Goal: Information Seeking & Learning: Learn about a topic

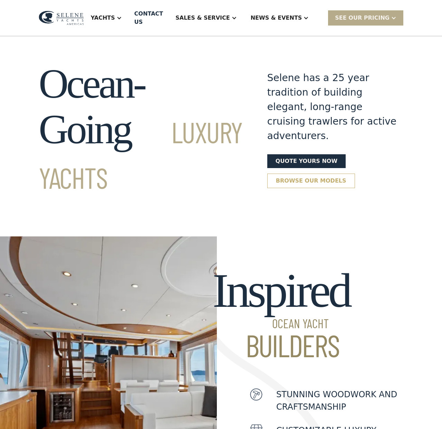
click at [316, 174] on link "Browse our models" at bounding box center [311, 181] width 88 height 15
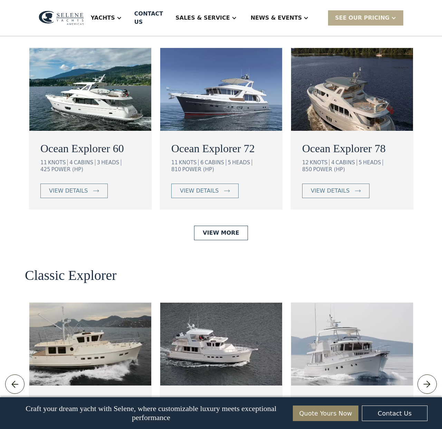
scroll to position [1408, 0]
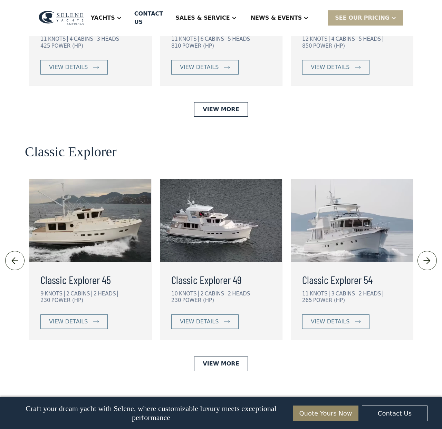
click at [430, 256] on img at bounding box center [426, 261] width 11 height 11
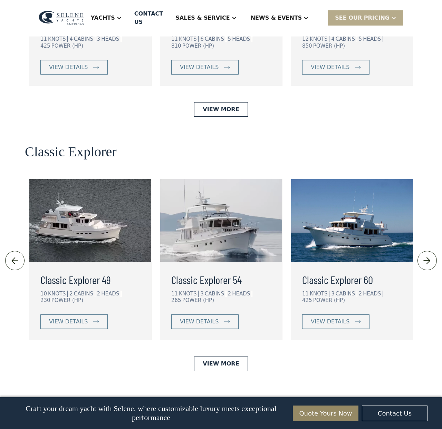
click at [430, 256] on img at bounding box center [426, 261] width 11 height 11
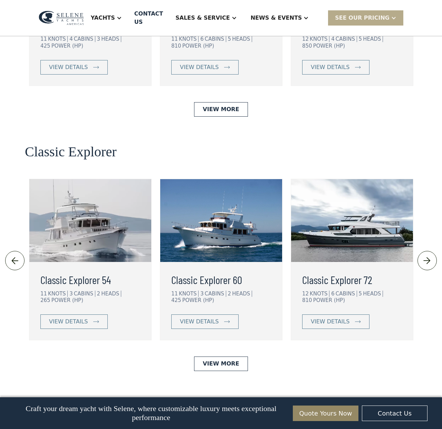
click at [426, 256] on img at bounding box center [426, 261] width 11 height 11
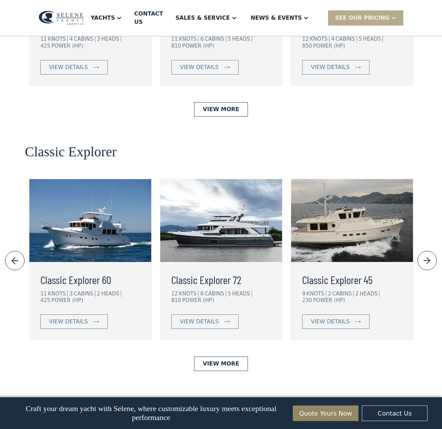
click at [426, 256] on img at bounding box center [426, 261] width 11 height 11
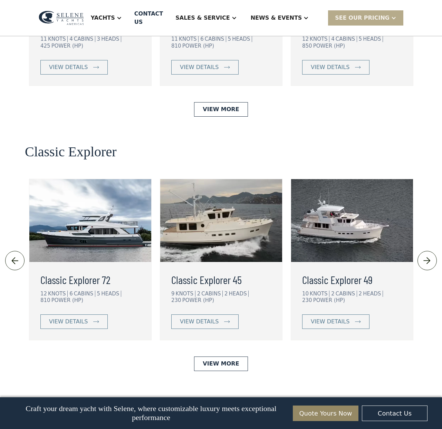
click at [426, 256] on img at bounding box center [426, 261] width 11 height 11
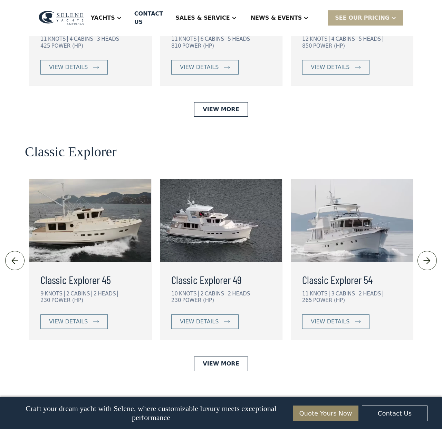
click at [426, 256] on img at bounding box center [426, 261] width 11 height 11
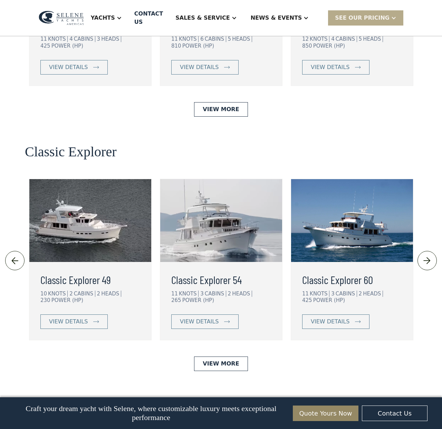
click at [426, 256] on img at bounding box center [426, 261] width 11 height 11
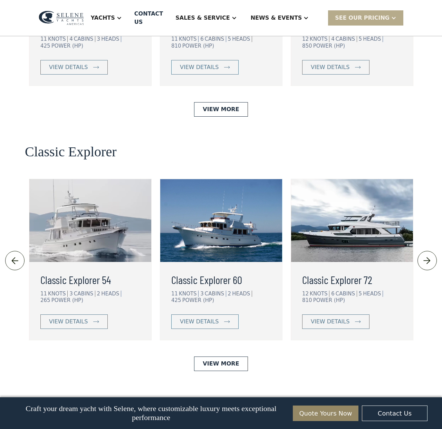
click at [426, 256] on img at bounding box center [426, 261] width 11 height 11
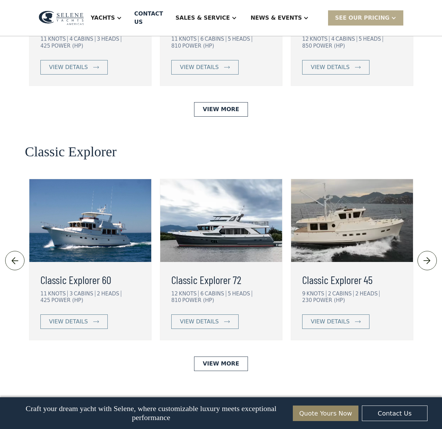
click at [426, 256] on img at bounding box center [426, 261] width 11 height 11
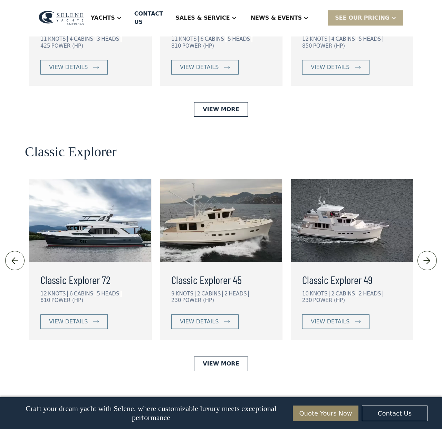
click at [82, 193] on img at bounding box center [90, 220] width 122 height 83
click at [423, 256] on img at bounding box center [426, 261] width 11 height 11
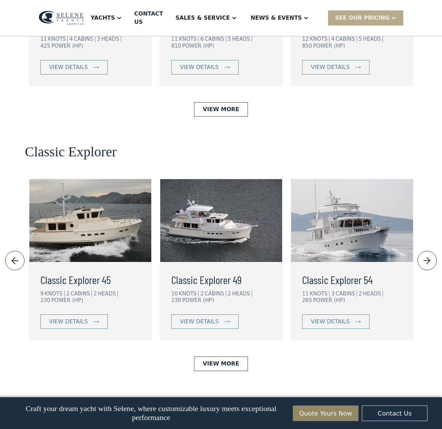
click at [423, 256] on img at bounding box center [426, 261] width 11 height 11
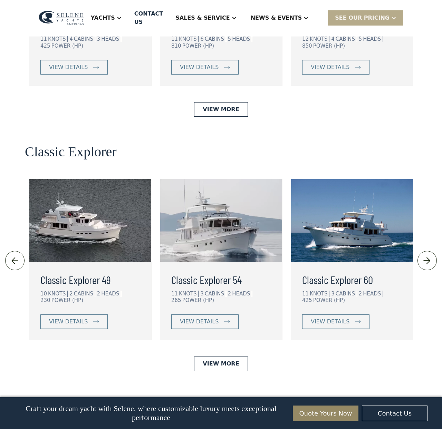
click at [371, 208] on img at bounding box center [352, 220] width 122 height 83
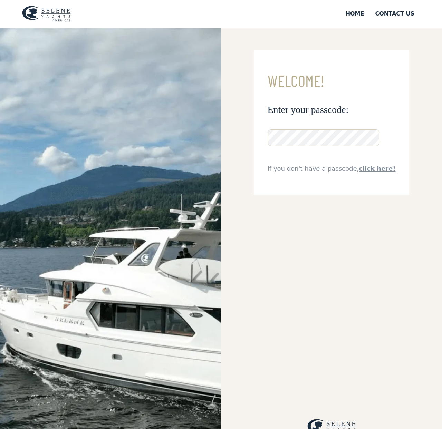
click at [48, 8] on img at bounding box center [46, 14] width 49 height 16
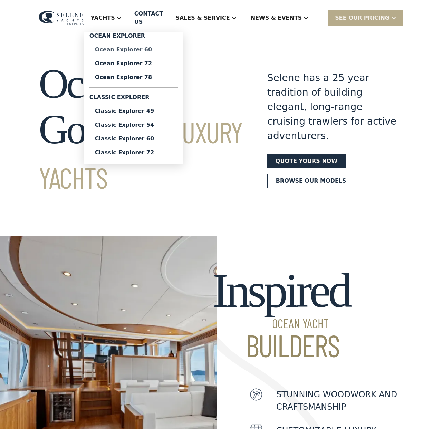
click at [139, 49] on div "Ocean Explorer 60" at bounding box center [133, 50] width 77 height 6
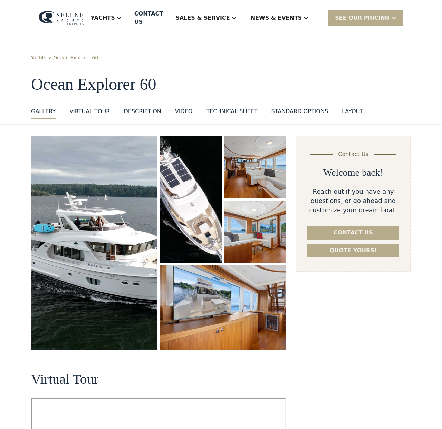
click at [146, 217] on img "open lightbox" at bounding box center [94, 243] width 126 height 214
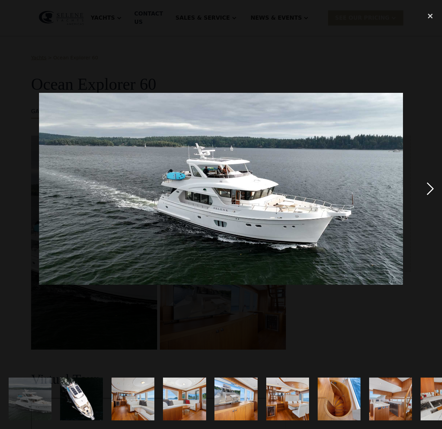
click at [428, 186] on div "next image" at bounding box center [430, 189] width 23 height 361
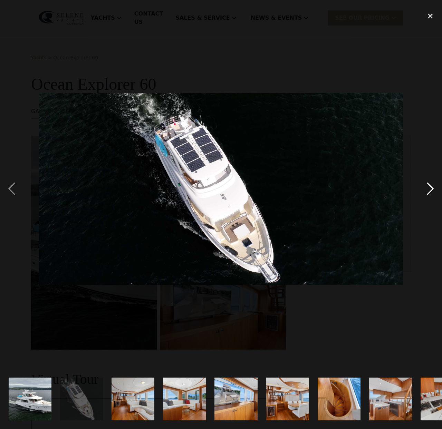
click at [428, 186] on div "next image" at bounding box center [430, 189] width 23 height 361
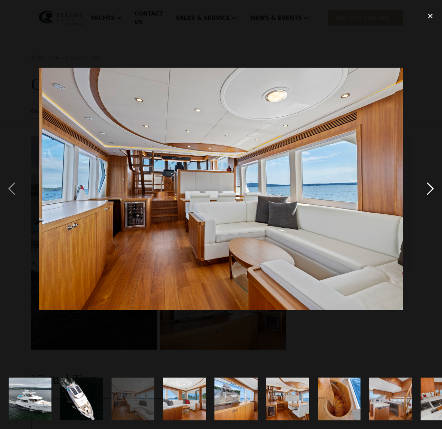
click at [428, 186] on div "next image" at bounding box center [430, 189] width 23 height 361
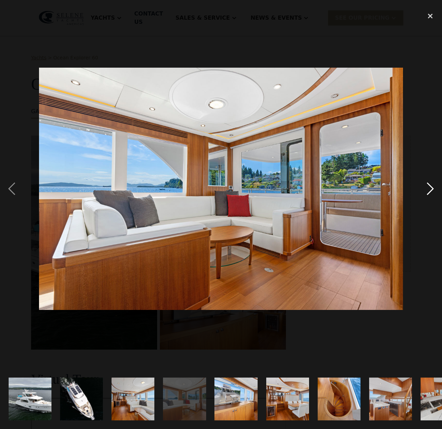
click at [428, 186] on div "next image" at bounding box center [430, 189] width 23 height 361
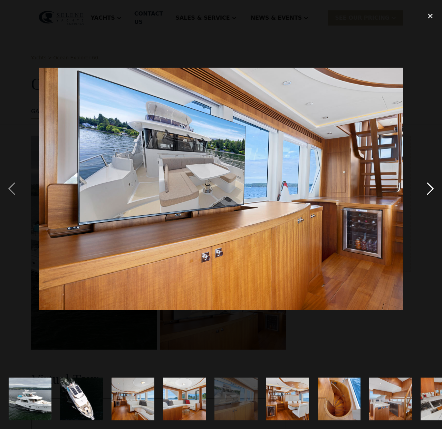
click at [428, 186] on div "next image" at bounding box center [430, 189] width 23 height 361
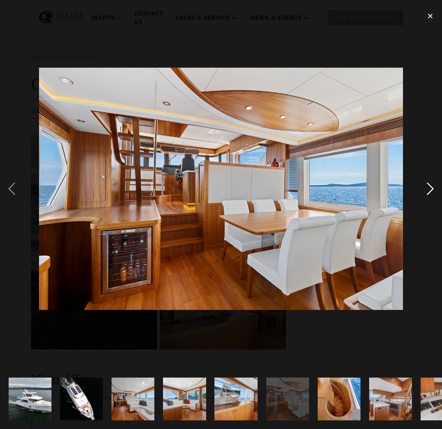
click at [428, 186] on div "next image" at bounding box center [430, 189] width 23 height 361
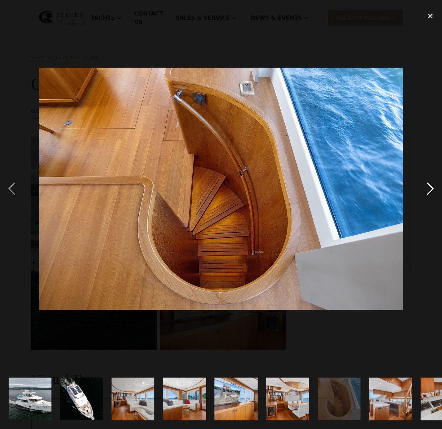
click at [428, 186] on div "next image" at bounding box center [430, 189] width 23 height 361
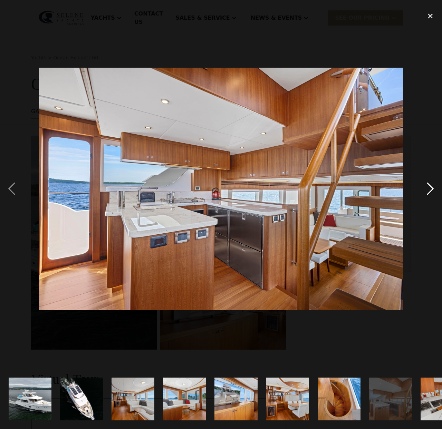
click at [428, 186] on div "next image" at bounding box center [430, 189] width 23 height 361
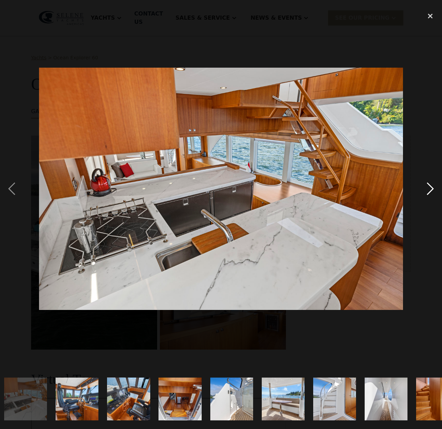
scroll to position [0, 416]
click at [428, 186] on div "next image" at bounding box center [430, 189] width 23 height 361
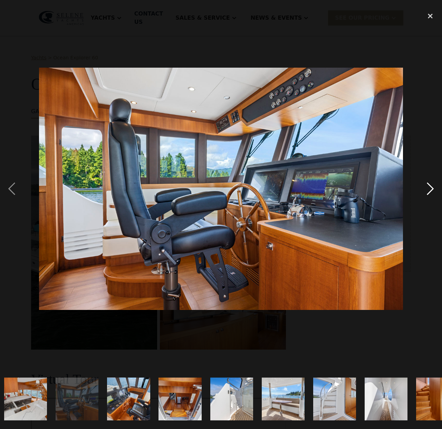
click at [428, 186] on div "next image" at bounding box center [430, 189] width 23 height 361
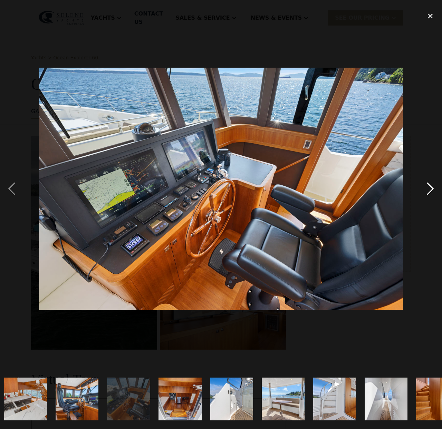
click at [428, 186] on div "next image" at bounding box center [430, 189] width 23 height 361
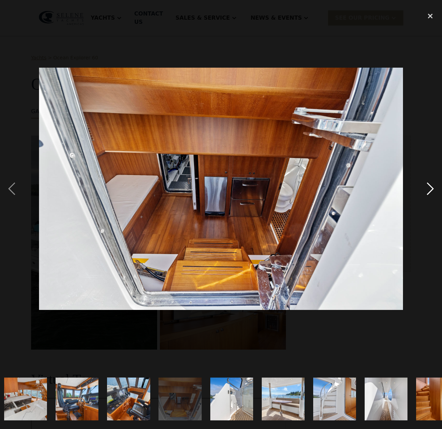
click at [428, 186] on div "next image" at bounding box center [430, 189] width 23 height 361
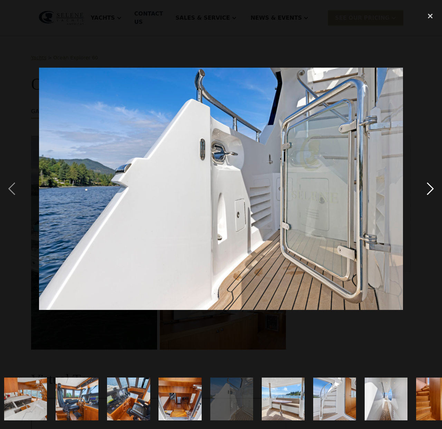
click at [428, 186] on div "next image" at bounding box center [430, 189] width 23 height 361
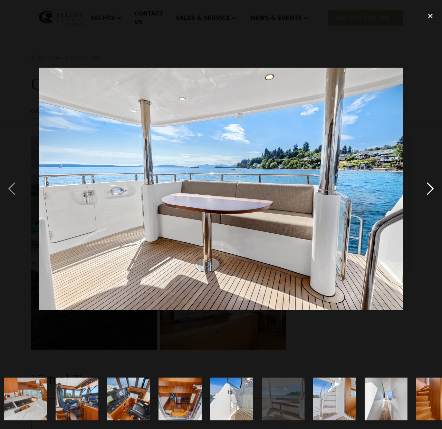
click at [428, 186] on div "next image" at bounding box center [430, 189] width 23 height 361
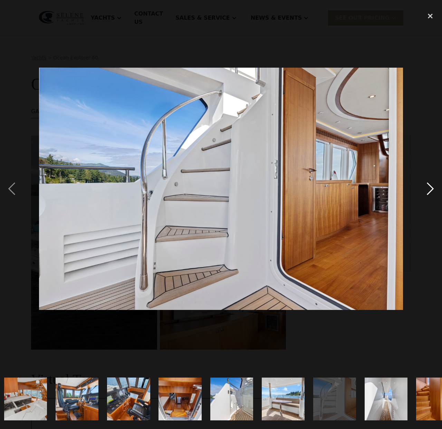
click at [428, 186] on div "next image" at bounding box center [430, 189] width 23 height 361
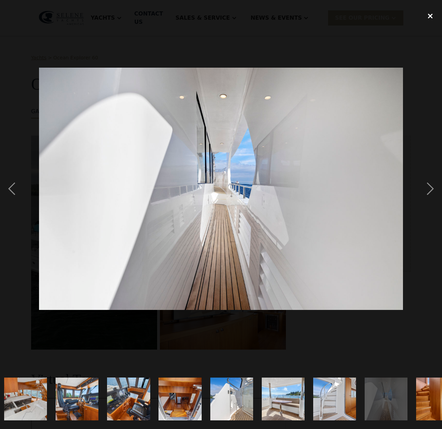
click at [429, 19] on div "close lightbox" at bounding box center [430, 16] width 23 height 15
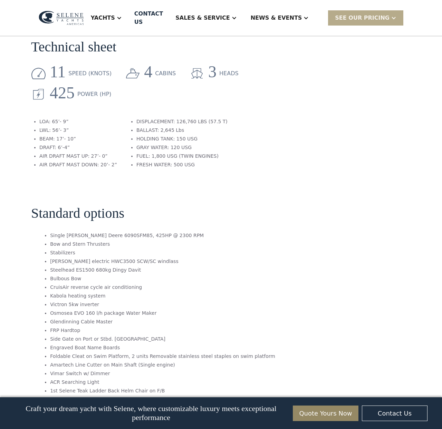
scroll to position [1121, 0]
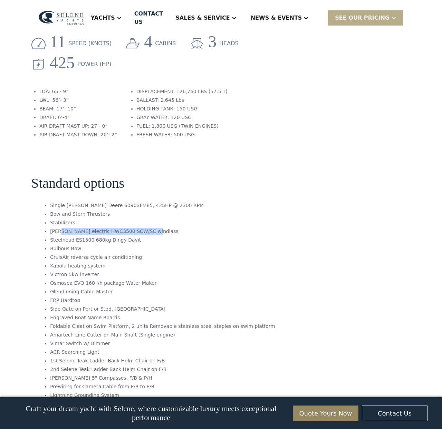
drag, startPoint x: 72, startPoint y: 175, endPoint x: 163, endPoint y: 173, distance: 90.9
click at [163, 228] on li "Maxwell electric HWC3500 SCW/SC windlass" at bounding box center [162, 231] width 225 height 7
click at [190, 262] on li "Kabola heating system" at bounding box center [162, 265] width 225 height 7
click at [71, 237] on li "Steelhead ES1500 680kg Dingy Davit" at bounding box center [162, 240] width 225 height 7
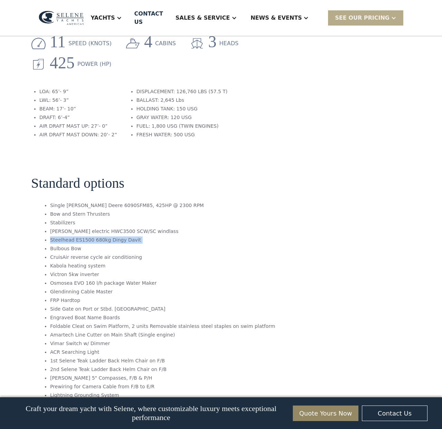
click at [71, 237] on li "Steelhead ES1500 680kg Dingy Davit" at bounding box center [162, 240] width 225 height 7
click at [81, 228] on li "Maxwell electric HWC3500 SCW/SC windlass" at bounding box center [162, 231] width 225 height 7
click at [117, 228] on li "Maxwell electric HWC3500 SCW/SC windlass" at bounding box center [162, 231] width 225 height 7
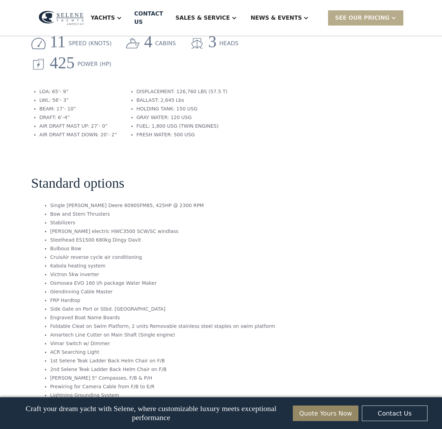
click at [163, 288] on li "Glendinning Cable Master" at bounding box center [162, 291] width 225 height 7
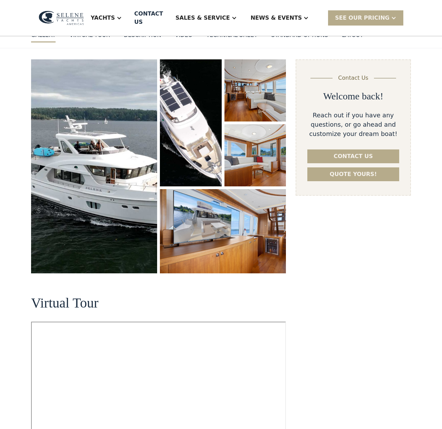
scroll to position [0, 0]
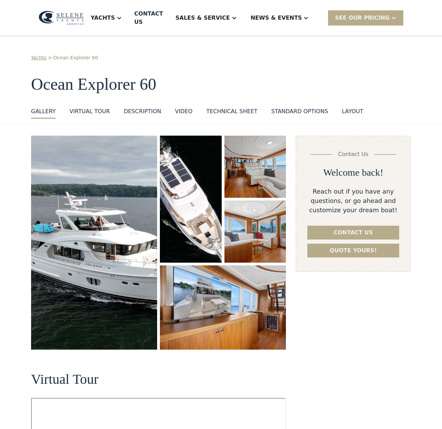
click at [241, 178] on img "open lightbox" at bounding box center [255, 167] width 62 height 62
click at [249, 217] on img "open lightbox" at bounding box center [255, 232] width 62 height 62
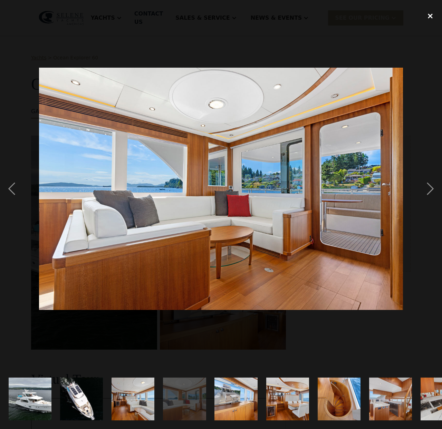
click at [432, 13] on div "close lightbox" at bounding box center [430, 16] width 23 height 15
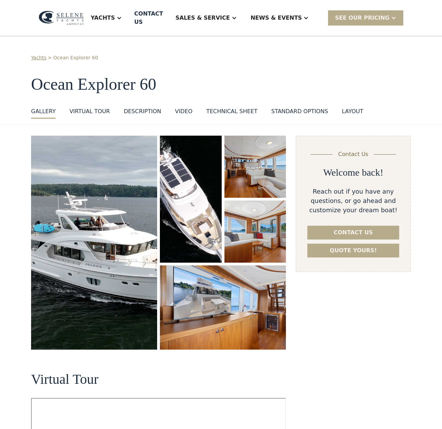
click at [259, 75] on h1 "Ocean Explorer 60" at bounding box center [221, 84] width 380 height 18
click at [94, 107] on div "VIRTUAL TOUR" at bounding box center [89, 111] width 40 height 8
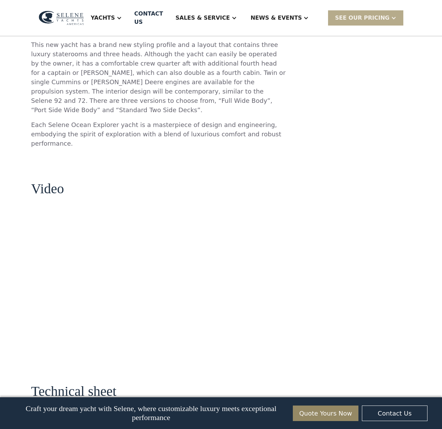
scroll to position [872, 0]
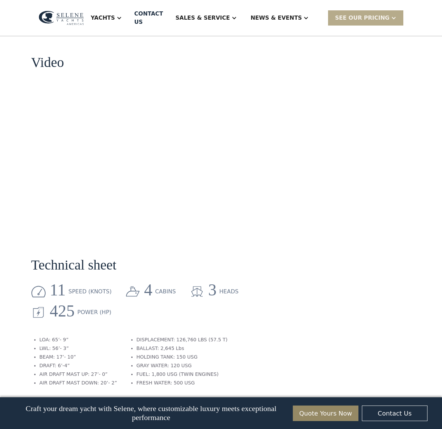
click at [166, 371] on li "FUEL: 1,800 USG (TWIN ENGINES)" at bounding box center [181, 374] width 91 height 7
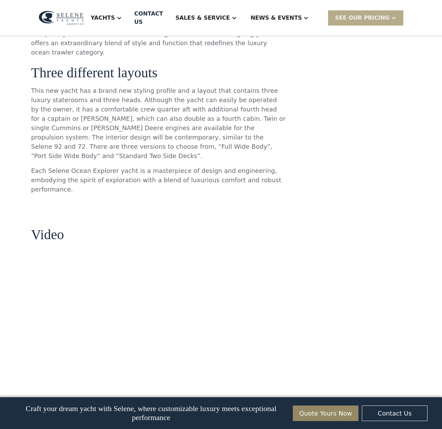
scroll to position [677, 0]
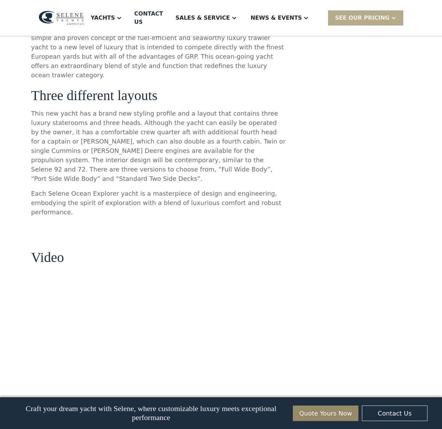
click at [337, 243] on div "**********" at bounding box center [353, 241] width 115 height 1566
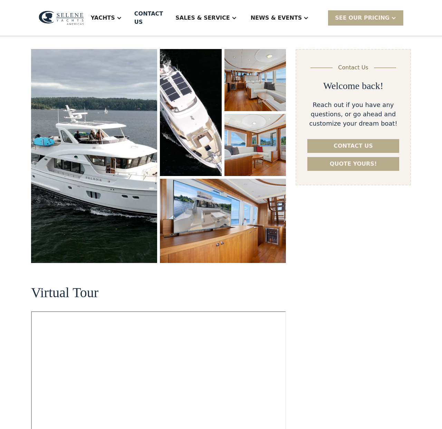
scroll to position [0, 0]
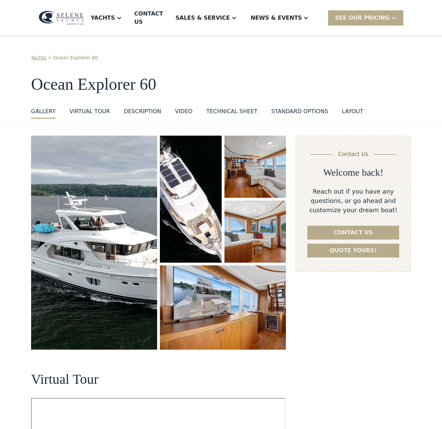
click at [110, 215] on img "open lightbox" at bounding box center [94, 243] width 126 height 214
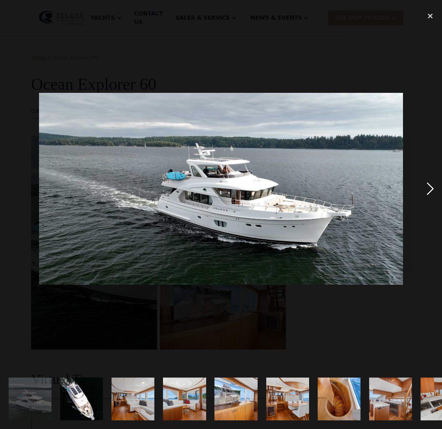
click at [430, 189] on div "next image" at bounding box center [430, 189] width 23 height 361
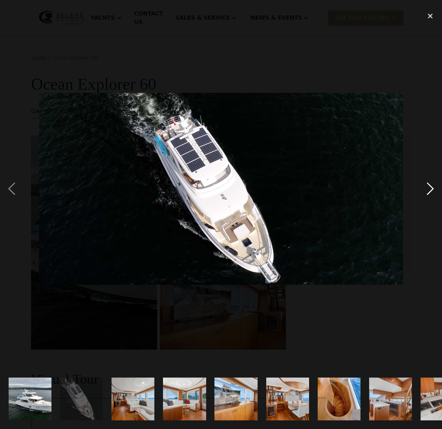
click at [430, 189] on div "next image" at bounding box center [430, 189] width 23 height 361
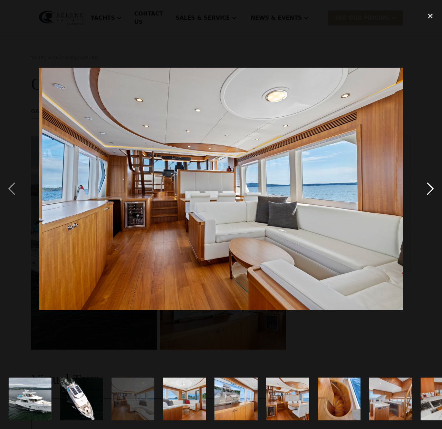
click at [430, 189] on div "next image" at bounding box center [430, 189] width 23 height 361
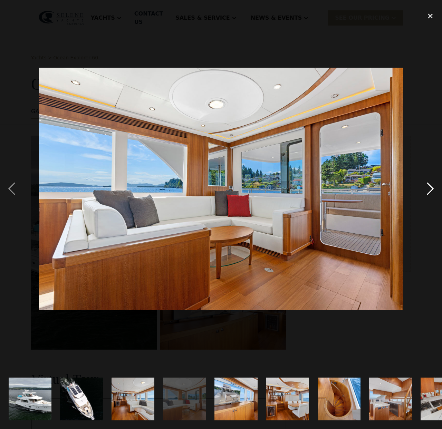
click at [430, 189] on div "next image" at bounding box center [430, 189] width 23 height 361
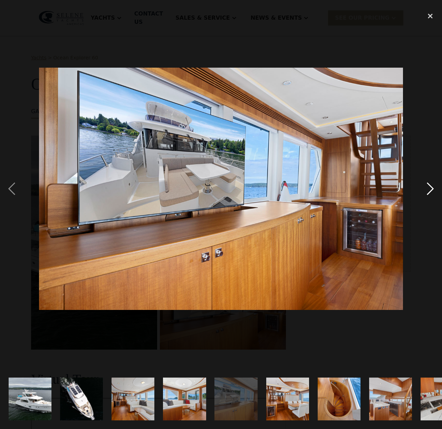
click at [430, 189] on div "next image" at bounding box center [430, 189] width 23 height 361
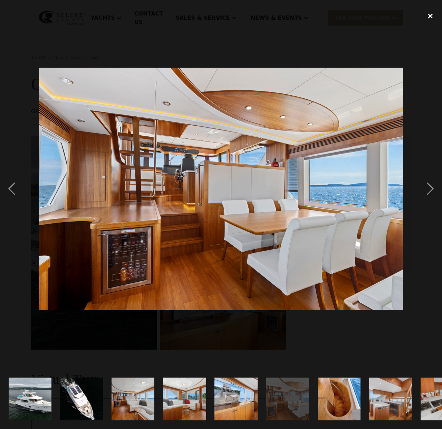
click at [427, 17] on div "close lightbox" at bounding box center [430, 16] width 23 height 15
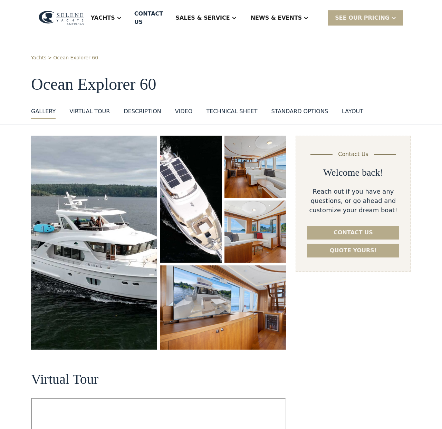
click at [132, 244] on img "open lightbox" at bounding box center [94, 243] width 126 height 214
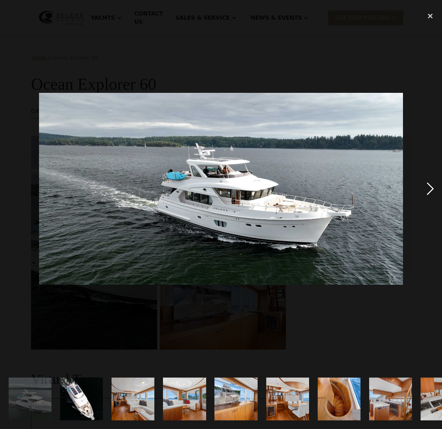
click at [423, 107] on div "next image" at bounding box center [430, 189] width 23 height 361
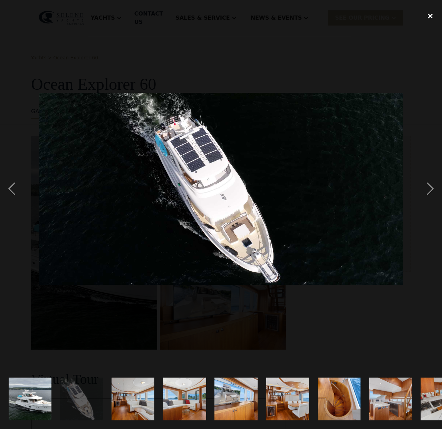
click at [431, 16] on div "close lightbox" at bounding box center [430, 16] width 23 height 15
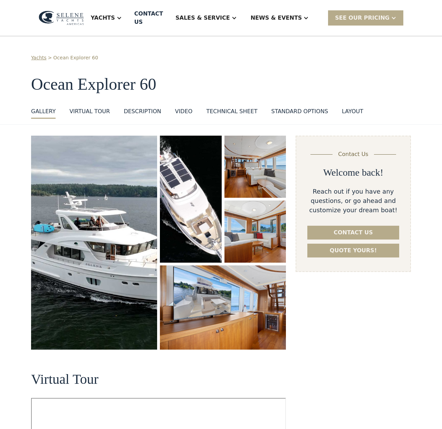
click at [89, 107] on div "VIRTUAL TOUR" at bounding box center [89, 111] width 40 height 8
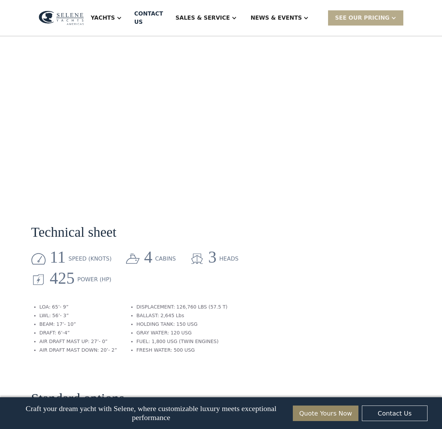
scroll to position [1311, 0]
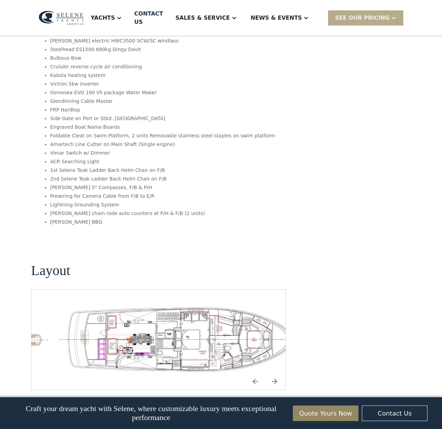
click at [273, 373] on img "Next slide" at bounding box center [274, 381] width 17 height 17
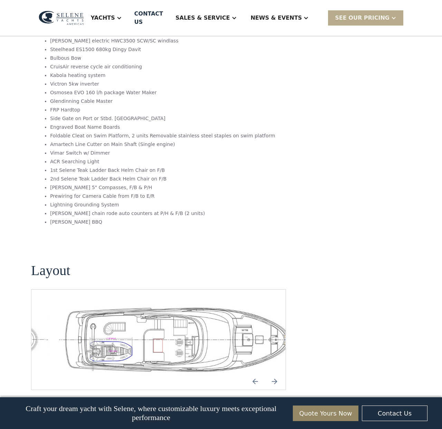
click at [273, 373] on img "Next slide" at bounding box center [274, 381] width 17 height 17
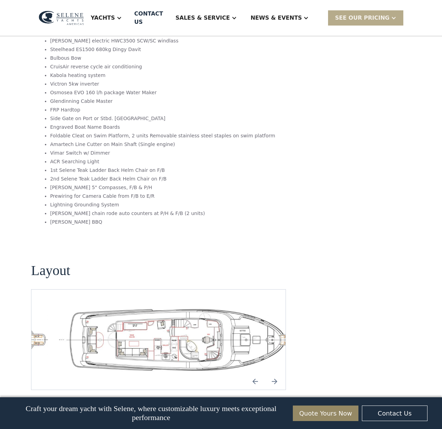
click at [273, 373] on img "Next slide" at bounding box center [274, 381] width 17 height 17
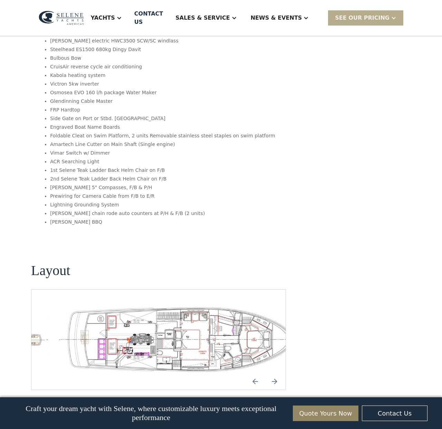
click at [273, 373] on img "Next slide" at bounding box center [274, 381] width 17 height 17
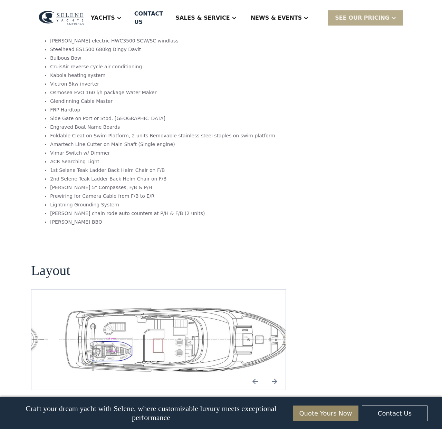
click at [273, 373] on img "Next slide" at bounding box center [274, 381] width 17 height 17
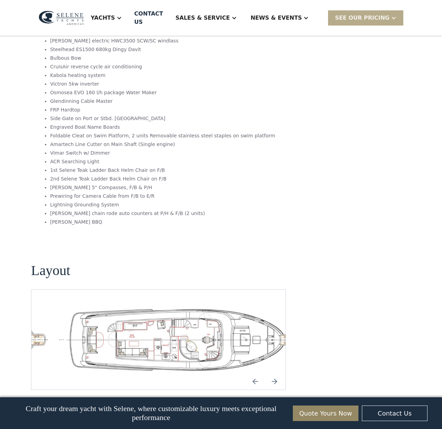
click at [273, 373] on img "Next slide" at bounding box center [274, 381] width 17 height 17
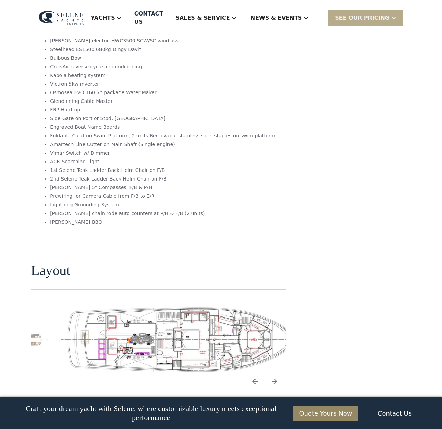
click at [273, 373] on img "Next slide" at bounding box center [274, 381] width 17 height 17
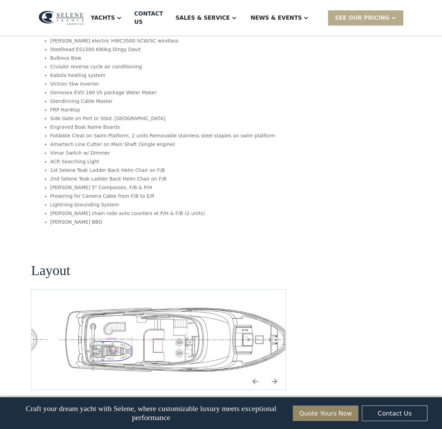
click at [253, 373] on img "Previous slide" at bounding box center [255, 381] width 17 height 17
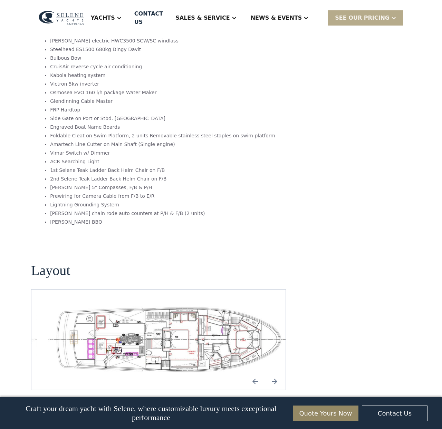
click at [194, 306] on img "open lightbox" at bounding box center [169, 339] width 243 height 67
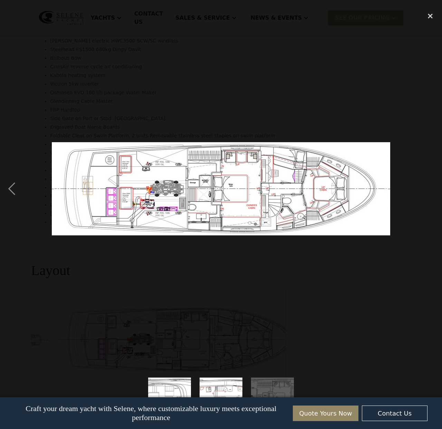
click at [255, 88] on div at bounding box center [221, 189] width 442 height 361
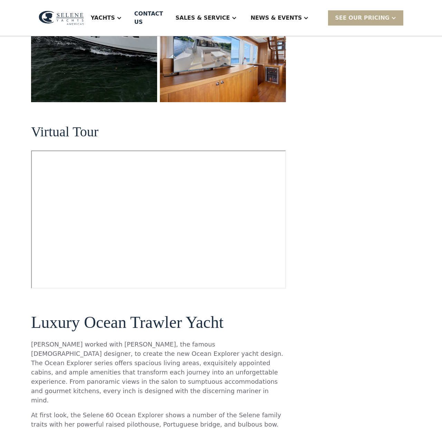
scroll to position [0, 0]
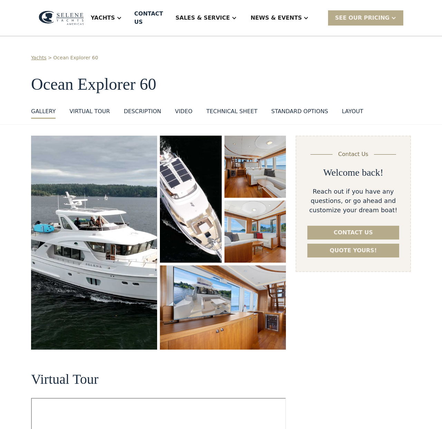
click at [85, 107] on div "VIRTUAL TOUR" at bounding box center [89, 111] width 40 height 8
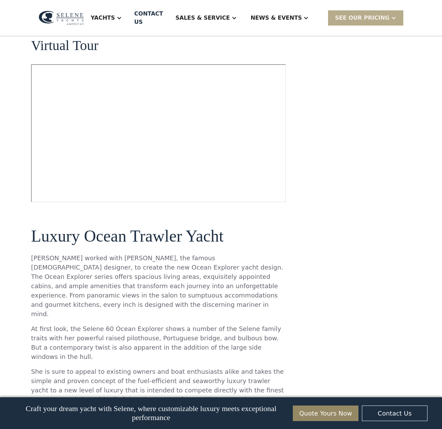
scroll to position [341, 0]
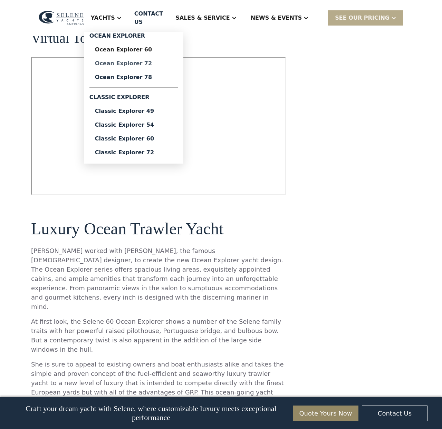
click at [136, 61] on div "Ocean Explorer 72" at bounding box center [133, 64] width 77 height 6
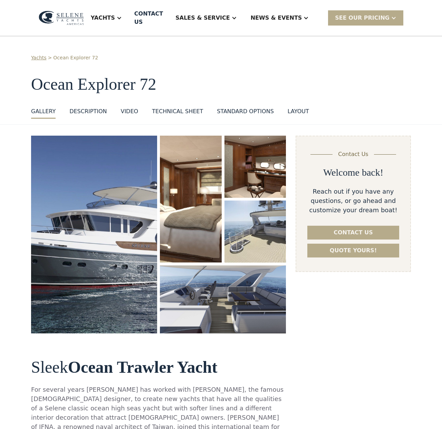
scroll to position [314, 0]
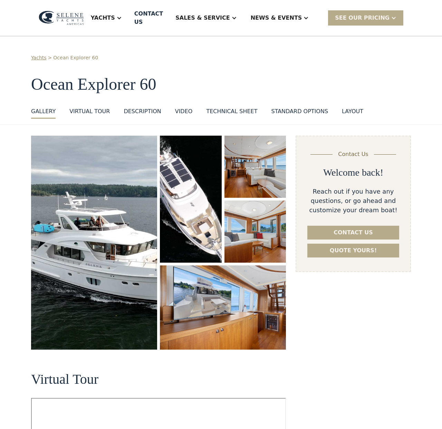
click at [37, 54] on link "Yachts" at bounding box center [39, 57] width 16 height 7
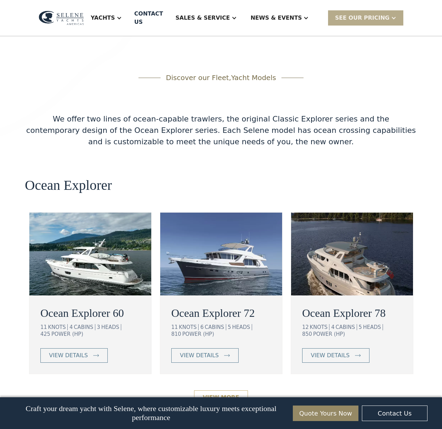
click at [219, 391] on link "View More" at bounding box center [221, 398] width 54 height 15
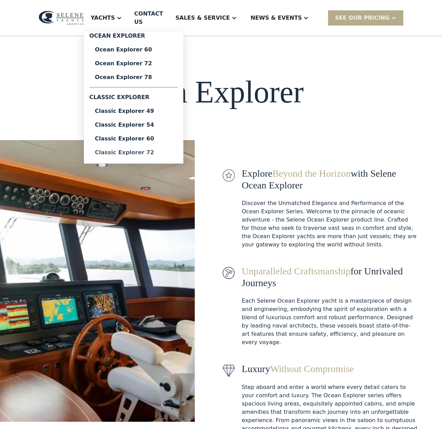
click at [144, 150] on div "Classic Explorer 72" at bounding box center [133, 153] width 77 height 6
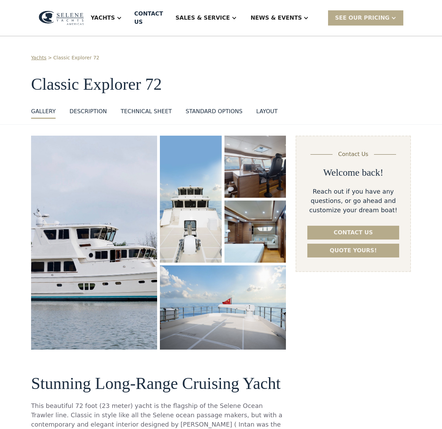
click at [89, 229] on img "open lightbox" at bounding box center [94, 243] width 126 height 214
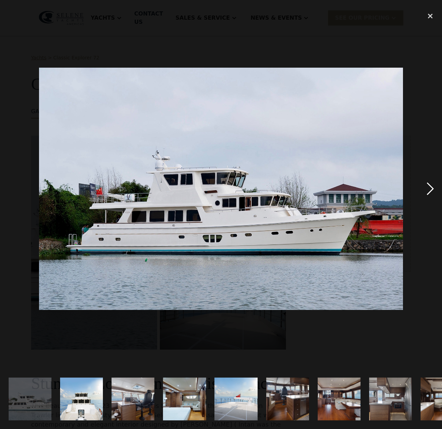
click at [430, 192] on div "next image" at bounding box center [430, 189] width 23 height 361
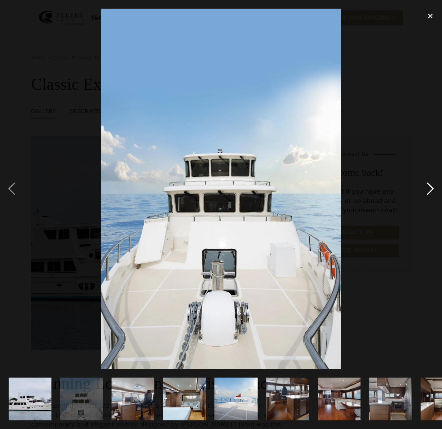
click at [430, 192] on div "next image" at bounding box center [430, 189] width 23 height 361
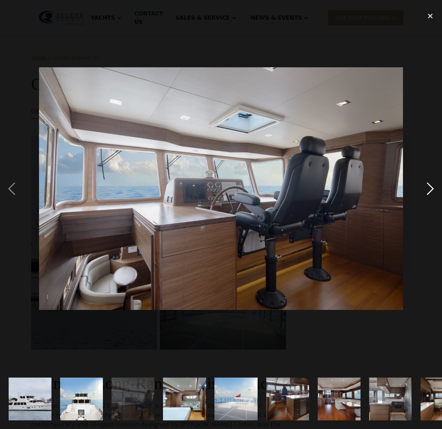
click at [430, 192] on div "next image" at bounding box center [430, 189] width 23 height 361
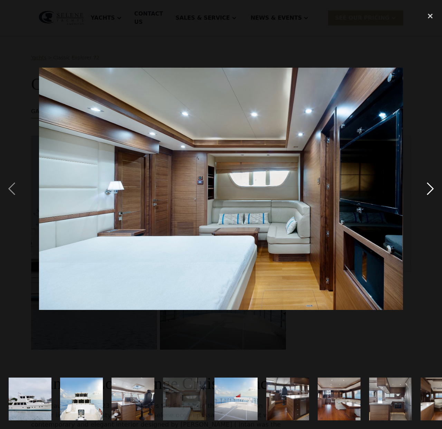
click at [430, 192] on div "next image" at bounding box center [430, 189] width 23 height 361
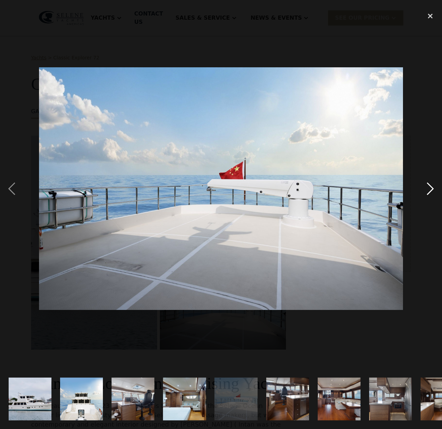
click at [430, 192] on div "next image" at bounding box center [430, 189] width 23 height 361
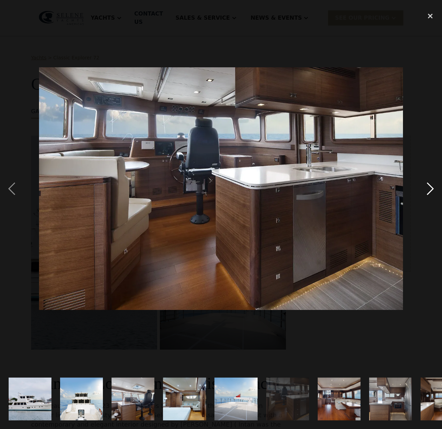
click at [430, 192] on div "next image" at bounding box center [430, 189] width 23 height 361
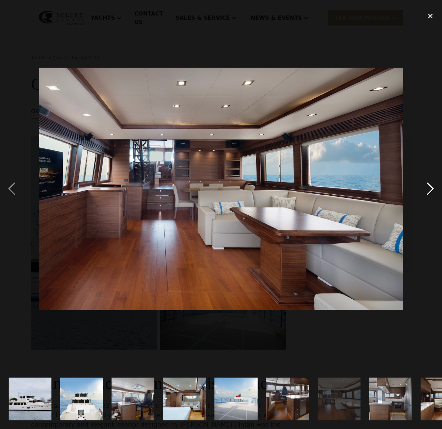
click at [428, 188] on div "next image" at bounding box center [430, 189] width 23 height 361
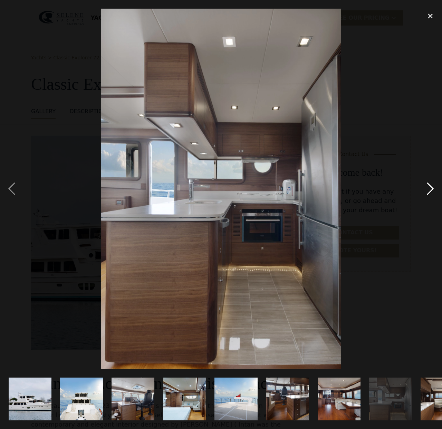
click at [428, 188] on div "next image" at bounding box center [430, 189] width 23 height 361
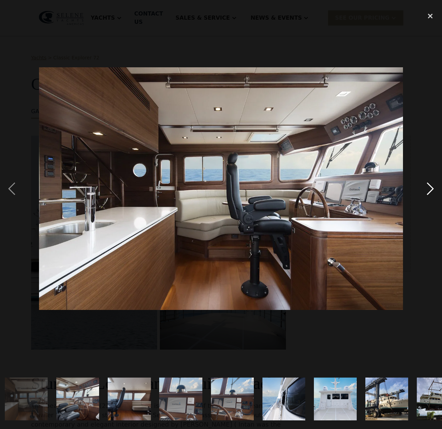
scroll to position [0, 416]
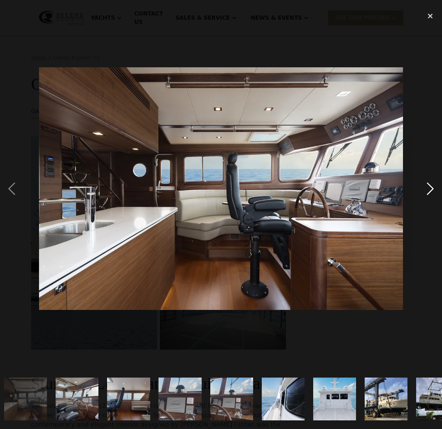
click at [430, 190] on div "next image" at bounding box center [430, 189] width 23 height 361
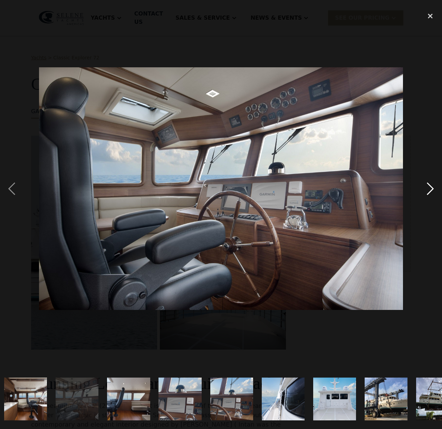
click at [430, 190] on div "next image" at bounding box center [430, 189] width 23 height 361
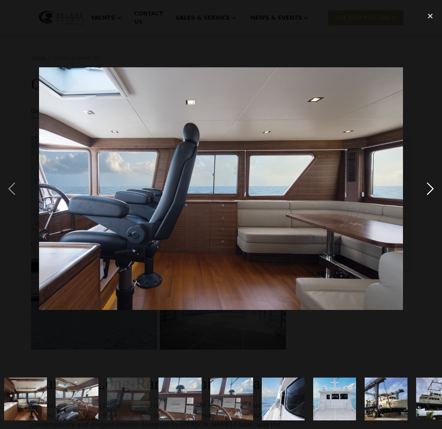
click at [430, 190] on div "next image" at bounding box center [430, 189] width 23 height 361
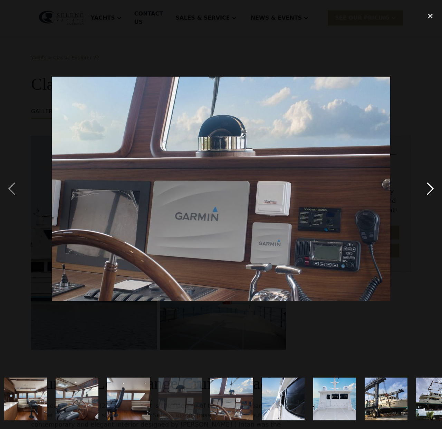
click at [430, 190] on div "next image" at bounding box center [430, 189] width 23 height 361
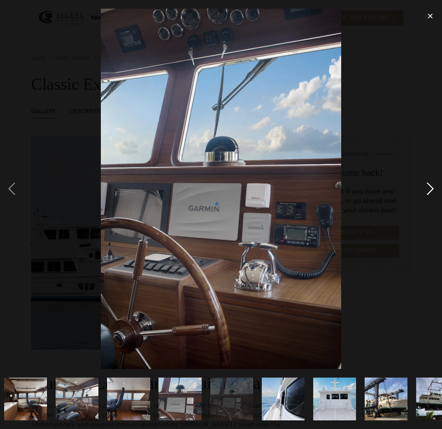
click at [430, 190] on div "next image" at bounding box center [430, 189] width 23 height 361
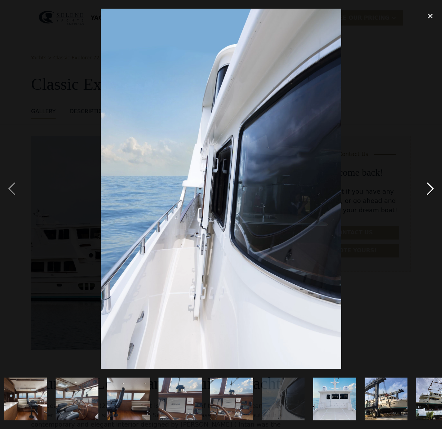
click at [430, 190] on div "next image" at bounding box center [430, 189] width 23 height 361
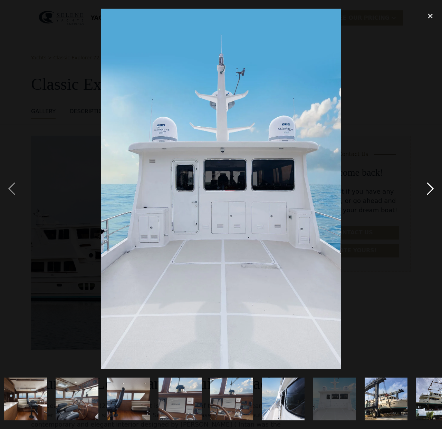
click at [430, 190] on div "next image" at bounding box center [430, 189] width 23 height 361
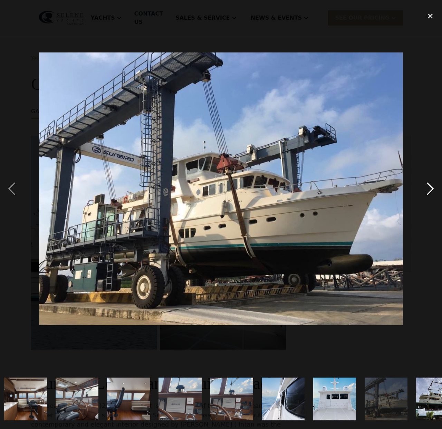
click at [430, 190] on div "next image" at bounding box center [430, 189] width 23 height 361
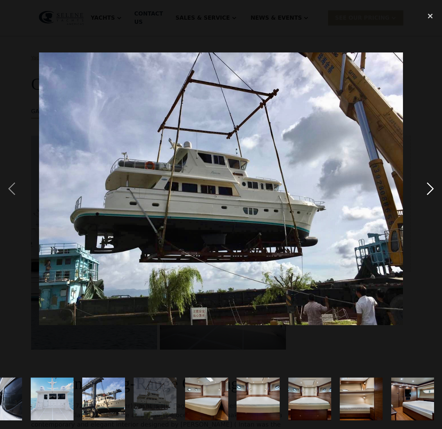
scroll to position [0, 700]
click at [430, 190] on div "next image" at bounding box center [430, 189] width 23 height 361
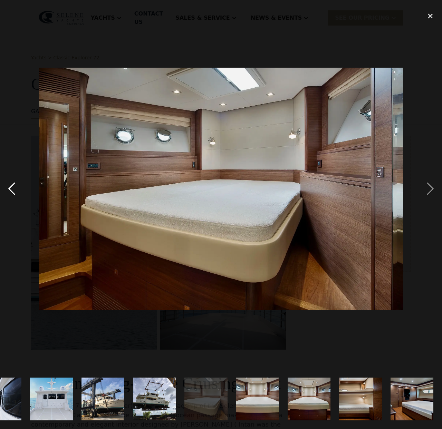
click at [11, 189] on div "previous image" at bounding box center [11, 189] width 23 height 361
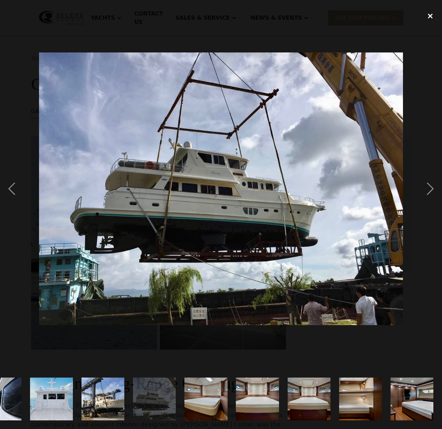
click at [430, 13] on div "close lightbox" at bounding box center [430, 16] width 23 height 15
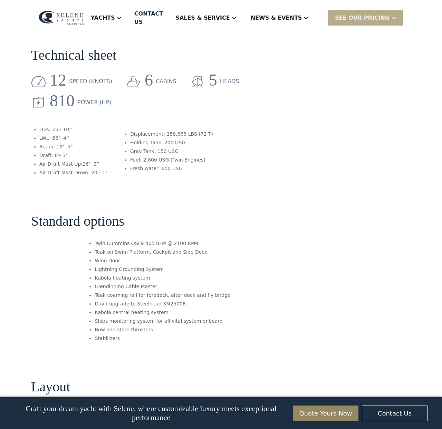
scroll to position [651, 0]
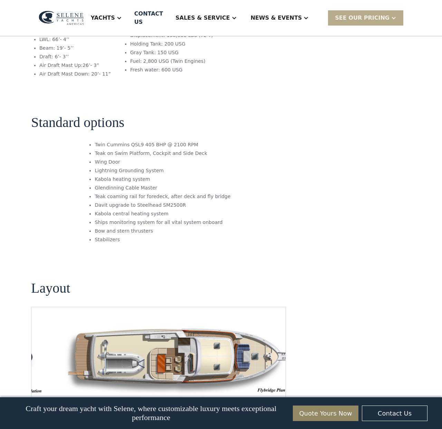
scroll to position [786, 0]
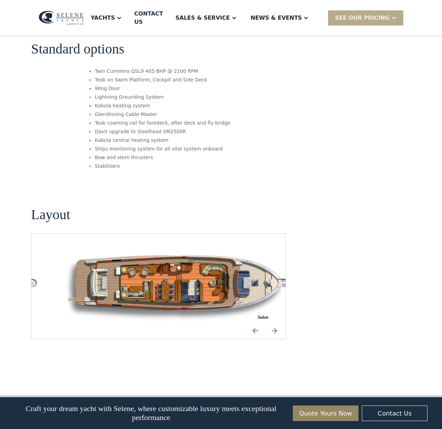
click at [275, 323] on img "Next slide" at bounding box center [274, 331] width 17 height 17
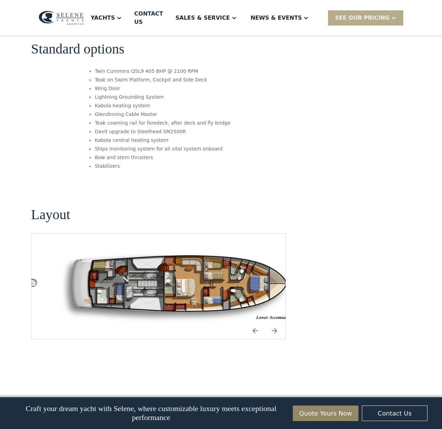
click at [190, 250] on img "open lightbox" at bounding box center [180, 286] width 243 height 72
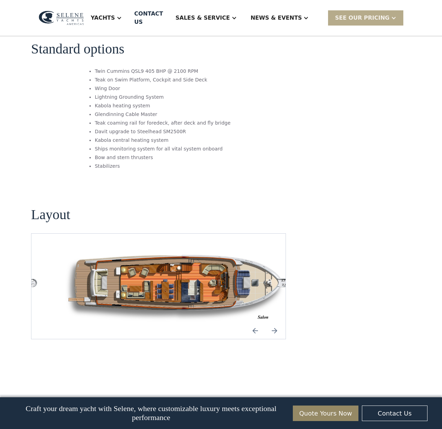
click at [256, 323] on img "Previous slide" at bounding box center [255, 331] width 17 height 17
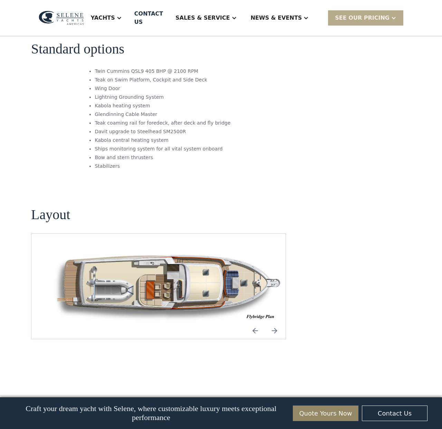
click at [179, 261] on img "open lightbox" at bounding box center [169, 286] width 243 height 72
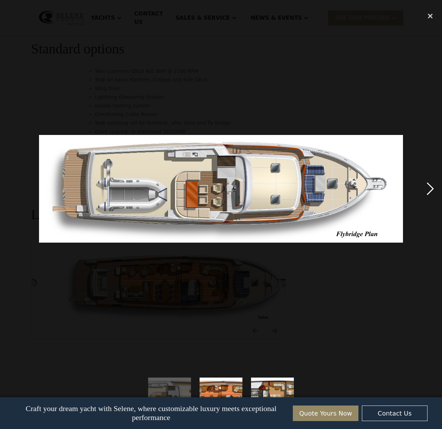
click at [429, 190] on div "next image" at bounding box center [430, 189] width 23 height 361
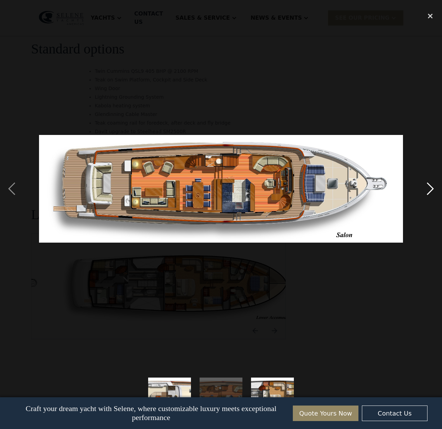
click at [429, 190] on div "next image" at bounding box center [430, 189] width 23 height 361
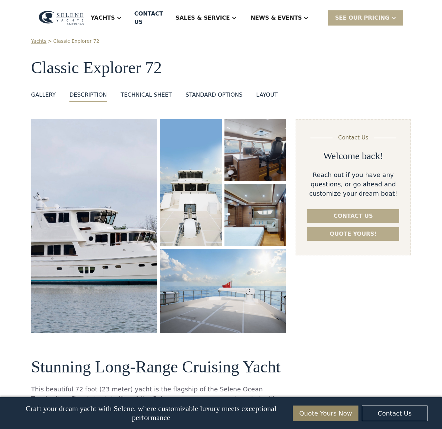
scroll to position [0, 0]
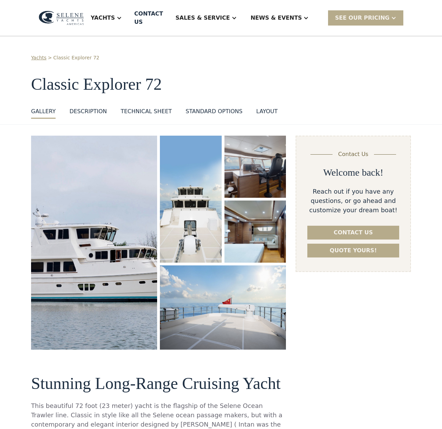
click at [105, 229] on img "open lightbox" at bounding box center [93, 242] width 127 height 217
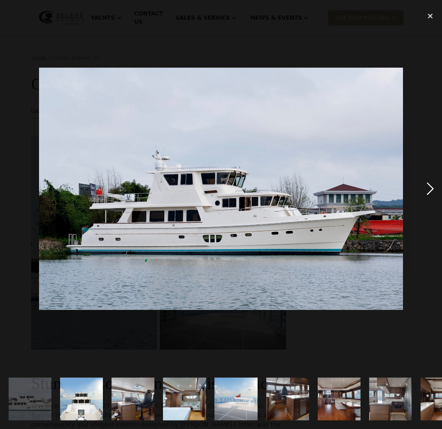
click at [429, 188] on div "next image" at bounding box center [430, 189] width 23 height 361
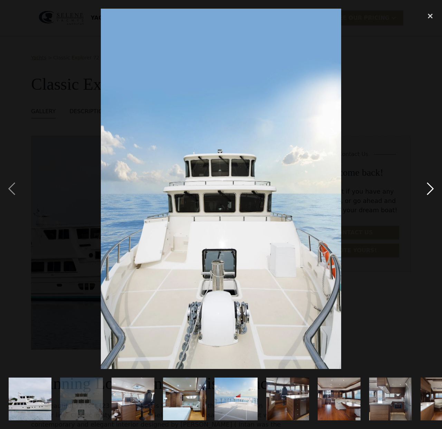
click at [429, 188] on div "next image" at bounding box center [430, 189] width 23 height 361
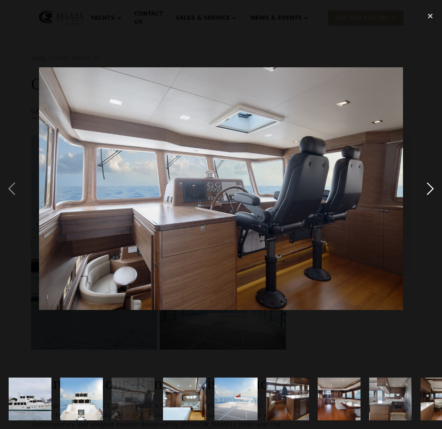
click at [429, 188] on div "next image" at bounding box center [430, 189] width 23 height 361
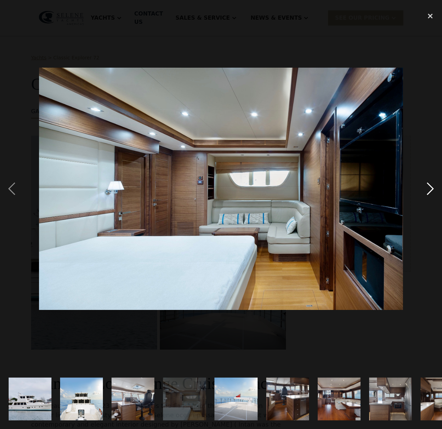
click at [429, 188] on div "next image" at bounding box center [430, 189] width 23 height 361
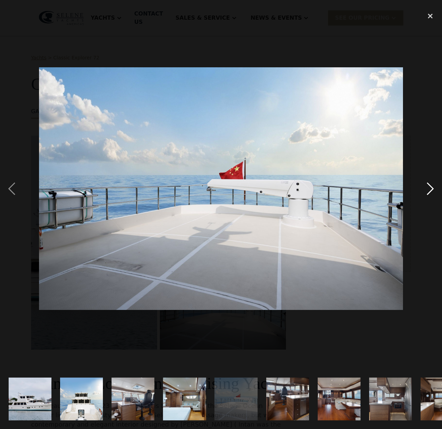
click at [429, 188] on div "next image" at bounding box center [430, 189] width 23 height 361
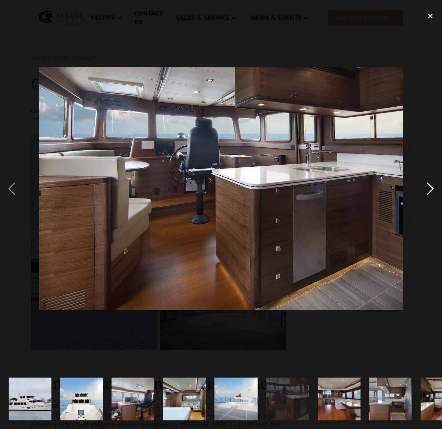
click at [429, 187] on div "next image" at bounding box center [430, 189] width 23 height 361
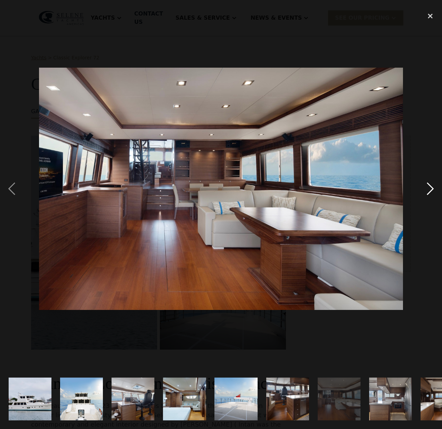
click at [429, 187] on div "next image" at bounding box center [430, 189] width 23 height 361
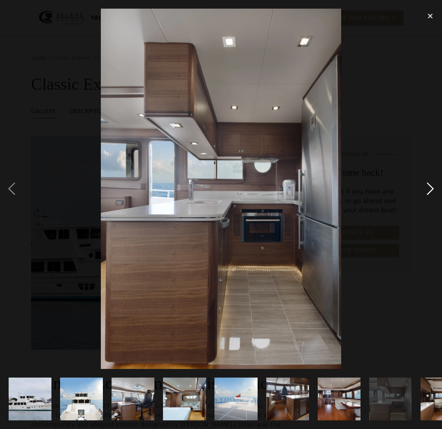
click at [429, 187] on div "next image" at bounding box center [430, 189] width 23 height 361
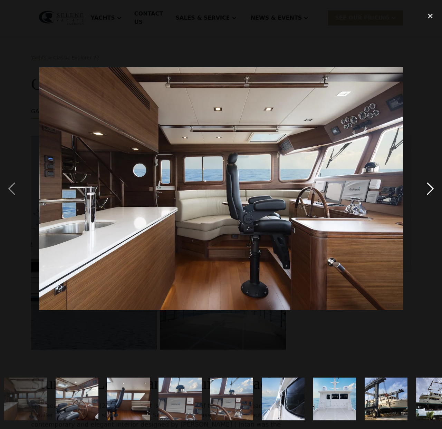
scroll to position [0, 416]
click at [429, 187] on div "next image" at bounding box center [430, 189] width 23 height 361
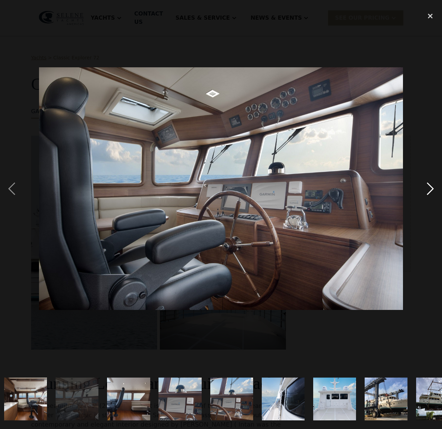
click at [429, 187] on div "next image" at bounding box center [430, 189] width 23 height 361
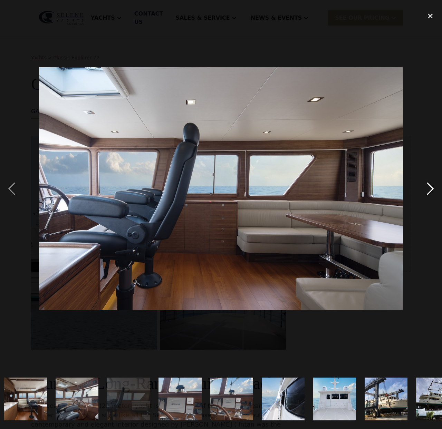
click at [429, 187] on div "next image" at bounding box center [430, 189] width 23 height 361
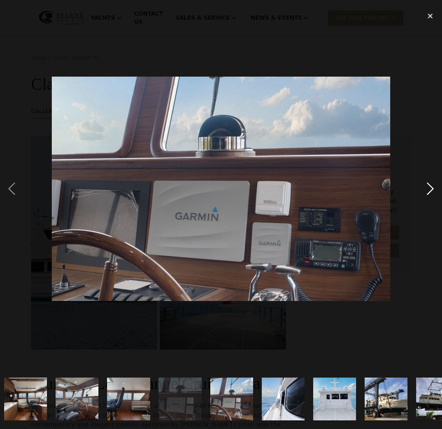
click at [429, 187] on div "next image" at bounding box center [430, 189] width 23 height 361
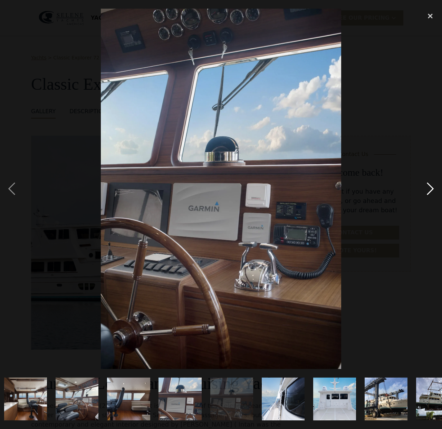
click at [429, 187] on div "next image" at bounding box center [430, 189] width 23 height 361
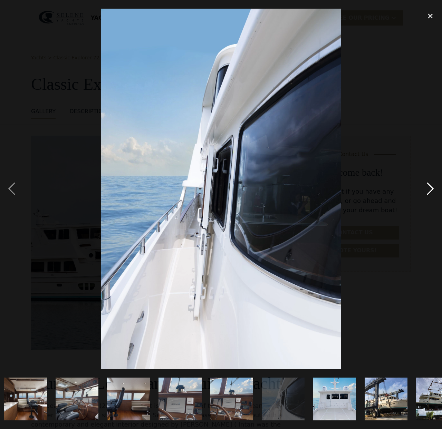
click at [429, 187] on div "next image" at bounding box center [430, 189] width 23 height 361
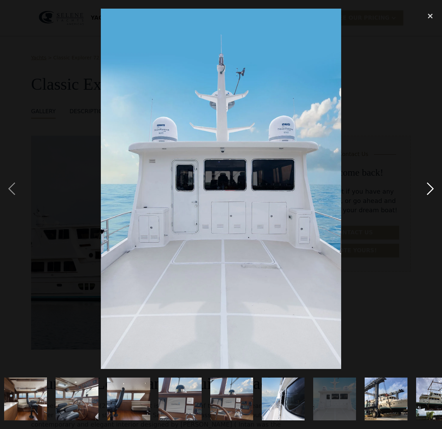
click at [429, 187] on div "next image" at bounding box center [430, 189] width 23 height 361
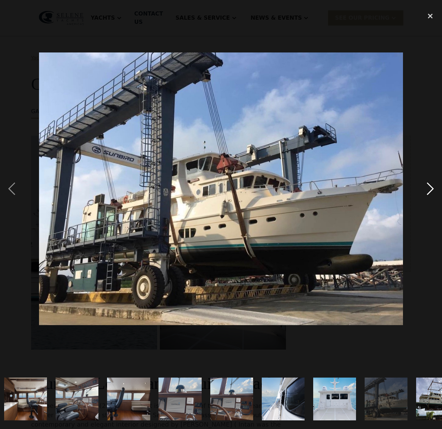
click at [429, 187] on div "next image" at bounding box center [430, 189] width 23 height 361
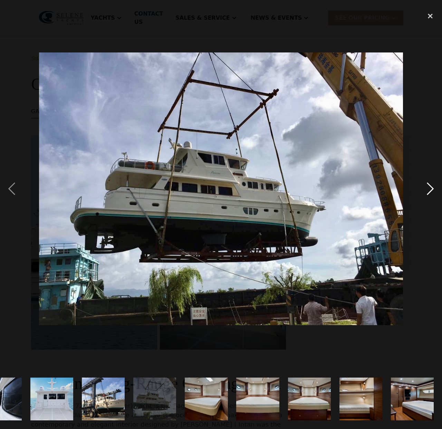
scroll to position [0, 700]
click at [429, 187] on div "next image" at bounding box center [430, 189] width 23 height 361
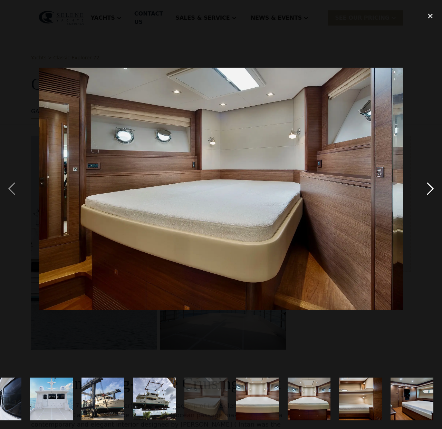
click at [429, 187] on div "next image" at bounding box center [430, 189] width 23 height 361
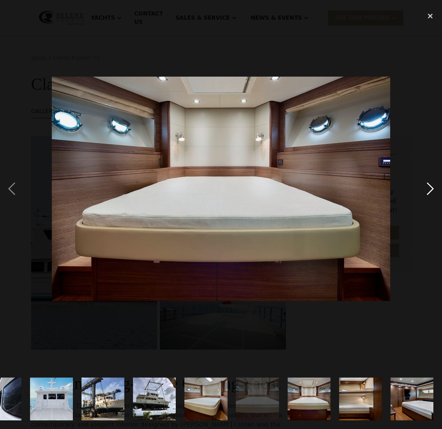
click at [429, 187] on div "next image" at bounding box center [430, 189] width 23 height 361
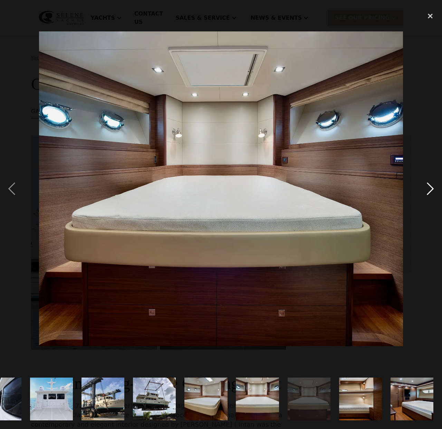
click at [429, 187] on div "next image" at bounding box center [430, 189] width 23 height 361
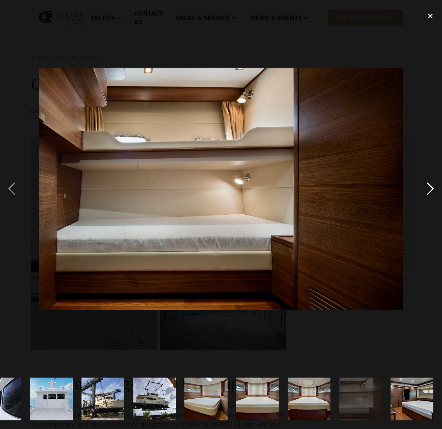
click at [429, 187] on div "next image" at bounding box center [430, 189] width 23 height 361
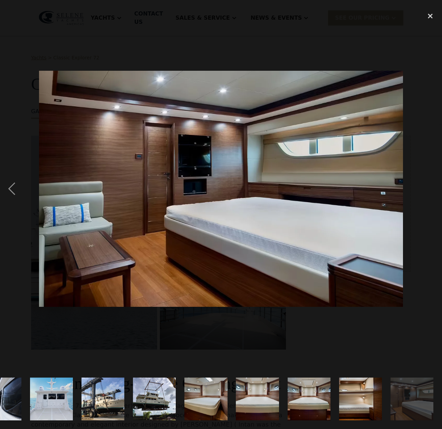
click at [429, 187] on div "next image" at bounding box center [430, 189] width 23 height 361
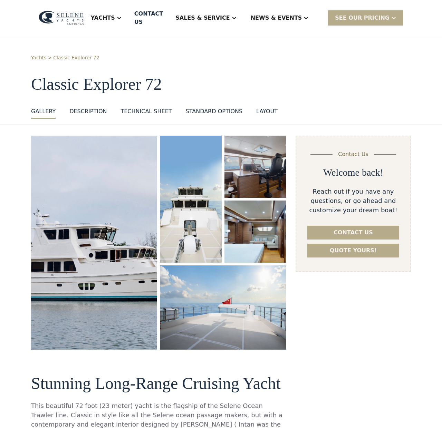
scroll to position [0, 0]
click at [87, 108] on link "DESCRIPTION" at bounding box center [87, 112] width 37 height 11
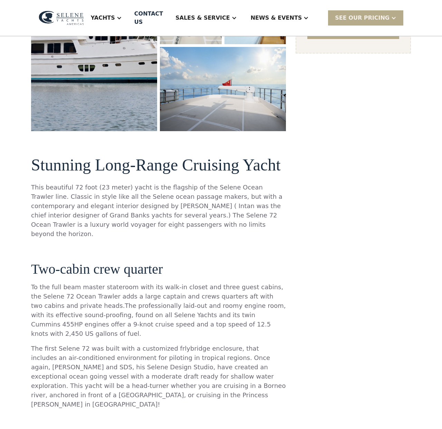
scroll to position [219, 0]
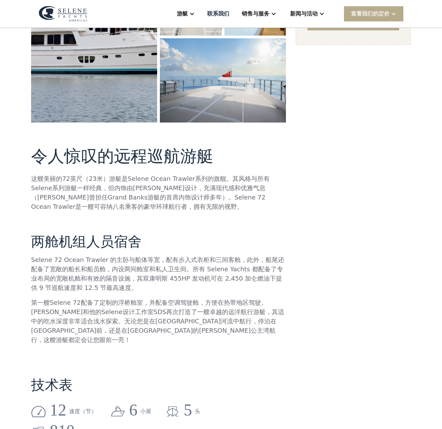
click at [90, 260] on font "Selene 72 Ocean Trawler 的主卧与船体等宽，配有步入式衣柜和三间客舱，此外，船尾还配备了宽敞的船长和船员舱，内设两间舱室和私人卫生间。所…" at bounding box center [157, 273] width 253 height 35
click at [127, 259] on font "Selene 72 Ocean Trawler 的主卧与船体等宽，配有步入式衣柜和三间客舱，此外，船尾还配备了宽敞的船长和船员舱，内设两间舱室和私人卫生间。所…" at bounding box center [157, 273] width 253 height 35
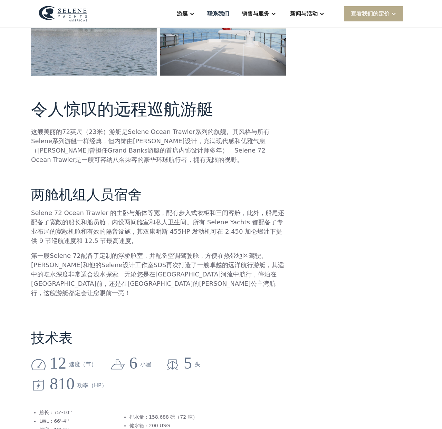
scroll to position [299, 0]
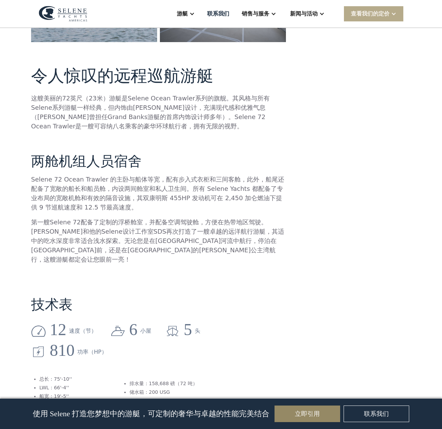
click at [83, 226] on p "第一艘Selene 72配备了定制的浮桥舱室，并配备空调驾驶舱，方便在热带地区驾驶。Howard Chen和他的Selene设计工作室SDS再次打造了一艘卓越…" at bounding box center [158, 241] width 255 height 47
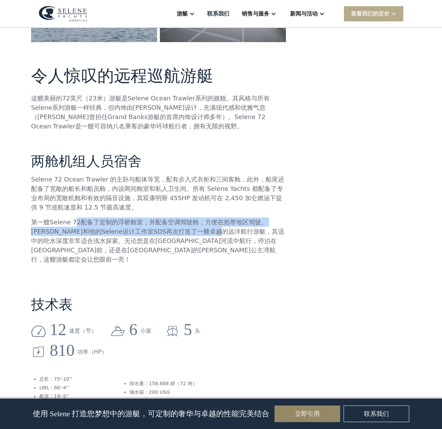
drag, startPoint x: 73, startPoint y: 222, endPoint x: 224, endPoint y: 230, distance: 151.1
click at [224, 230] on font "第一艘Selene 72配备了定制的浮桥舱室，并配备空调驾驶舱，方便在热带地区驾驶。Howard Chen和他的Selene设计工作室SDS再次打造了一艘卓越…" at bounding box center [157, 241] width 253 height 45
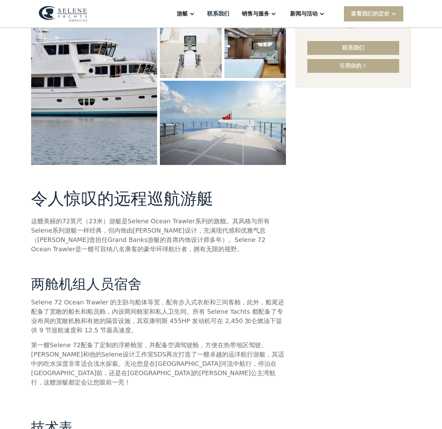
scroll to position [0, 0]
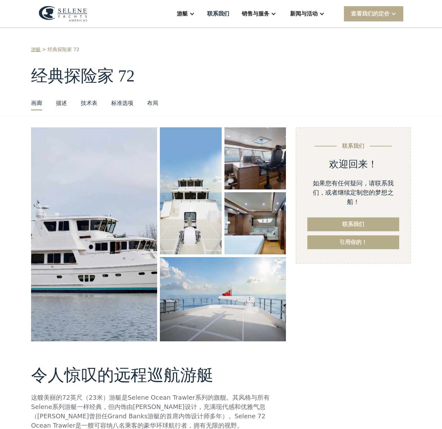
click at [60, 102] on font "描述" at bounding box center [61, 103] width 11 height 7
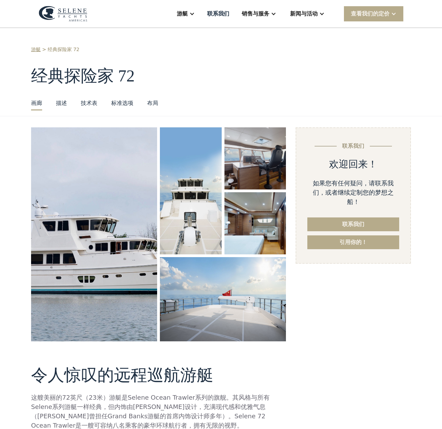
click at [87, 104] on font "技术表" at bounding box center [89, 103] width 17 height 7
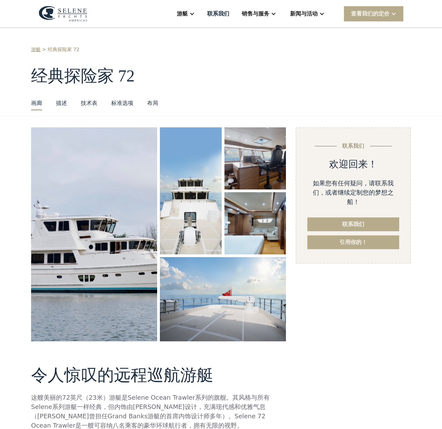
click at [153, 102] on font "布局" at bounding box center [152, 103] width 11 height 7
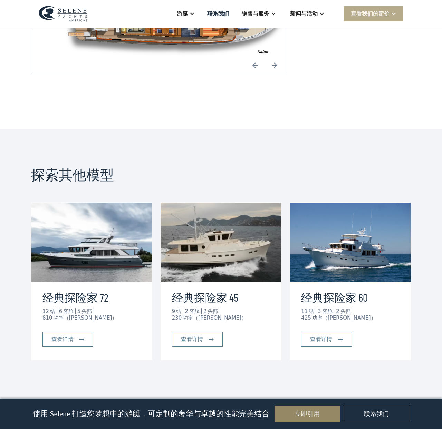
scroll to position [1067, 0]
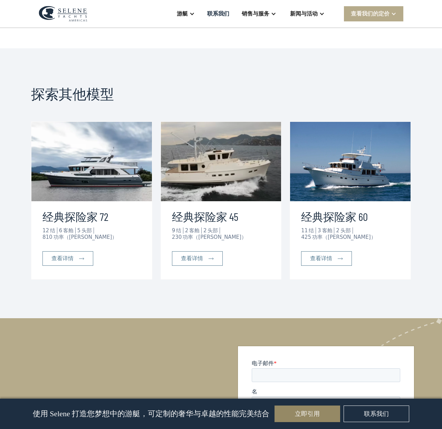
click at [405, 266] on div "探索其他模型 经典探险家 72 12 结 6 客舱 5 头部 810 功率（马力） 查看详情 经典探险家 45 9 结 2 客舱 2 头部 230 功率（马力…" at bounding box center [221, 183] width 442 height 270
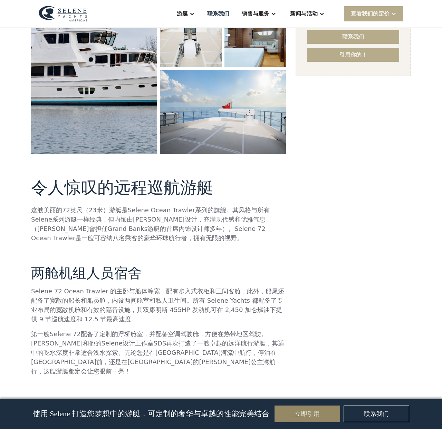
scroll to position [0, 0]
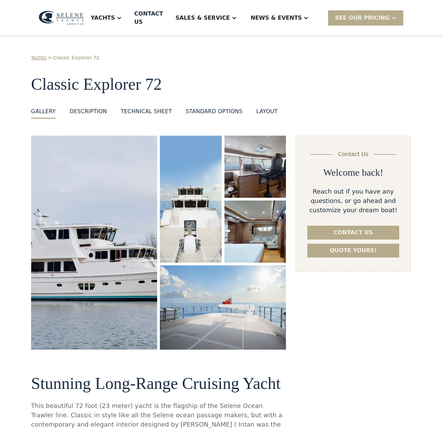
click at [208, 82] on h1 "Classic Explorer 72" at bounding box center [221, 84] width 380 height 18
click at [40, 54] on link "Yachts" at bounding box center [39, 57] width 16 height 7
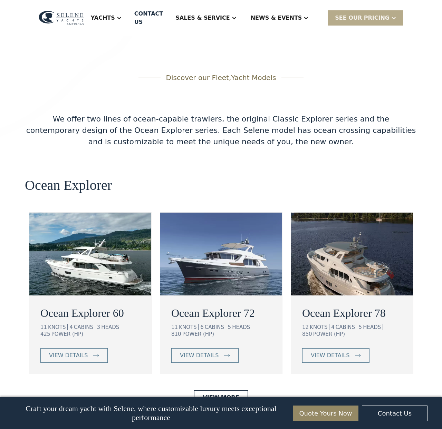
click at [199, 178] on div "Ocean Explorer Ocean Explorer 60 11 KNOTS 4 CABINS 3 HEADS 425 POWER (HP) view …" at bounding box center [221, 291] width 392 height 227
click at [221, 391] on link "View More" at bounding box center [221, 398] width 54 height 15
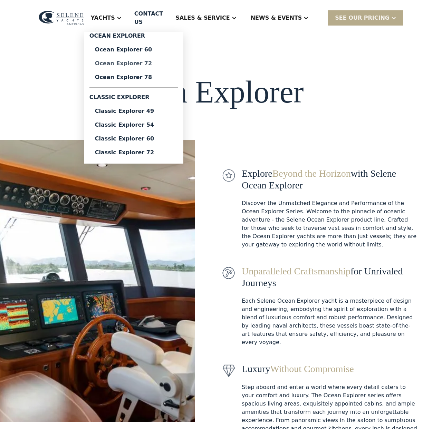
click at [139, 61] on div "Ocean Explorer 72" at bounding box center [133, 64] width 77 height 6
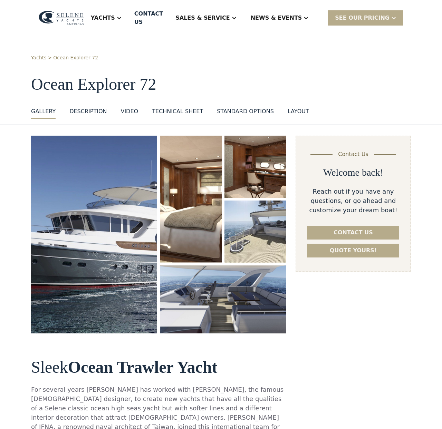
click at [39, 54] on link "Yachts" at bounding box center [39, 57] width 16 height 7
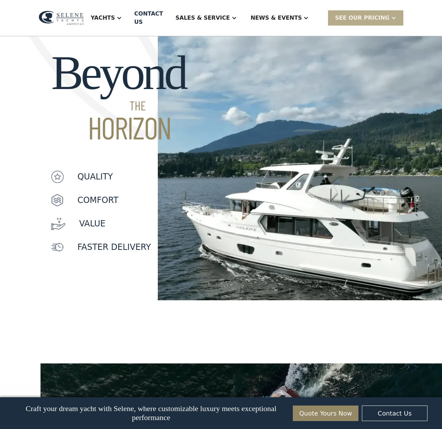
scroll to position [537, 0]
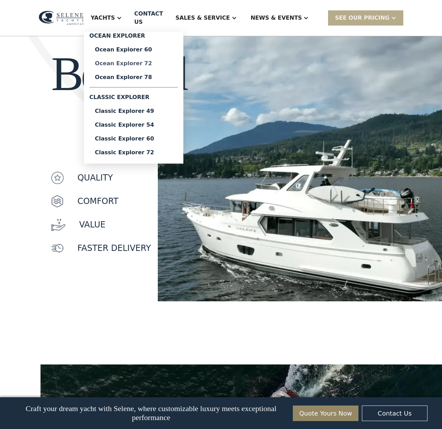
click at [143, 63] on div "Ocean Explorer 72" at bounding box center [133, 64] width 77 height 6
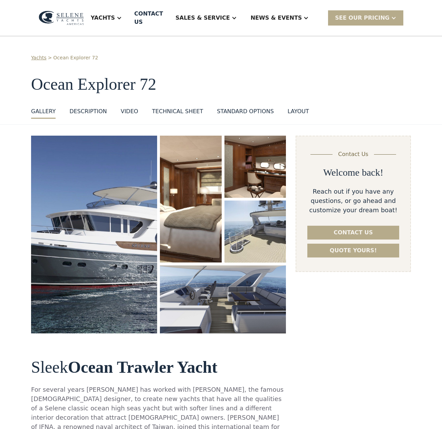
click at [38, 54] on link "Yachts" at bounding box center [39, 57] width 16 height 7
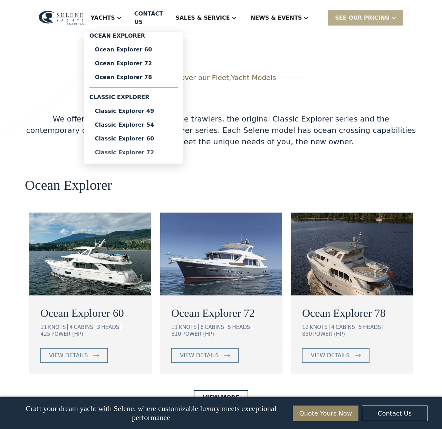
click at [156, 149] on link "Classic Explorer 72" at bounding box center [133, 153] width 88 height 14
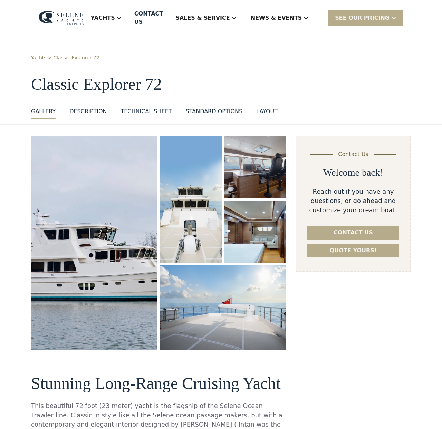
click at [129, 202] on img "open lightbox" at bounding box center [94, 243] width 126 height 214
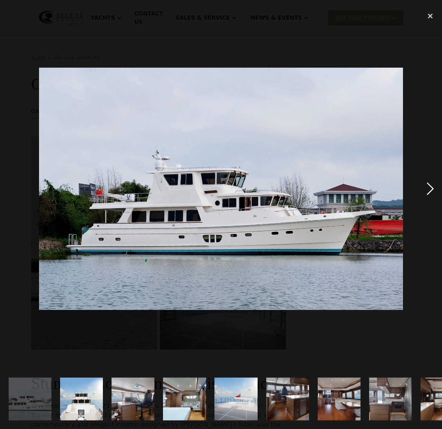
click at [428, 187] on div "next image" at bounding box center [430, 189] width 23 height 361
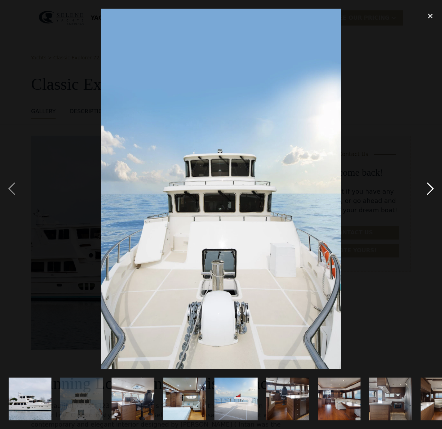
click at [428, 187] on div "next image" at bounding box center [430, 189] width 23 height 361
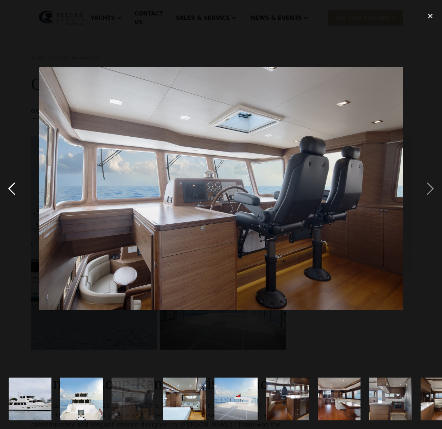
click at [16, 190] on div "previous image" at bounding box center [11, 189] width 23 height 361
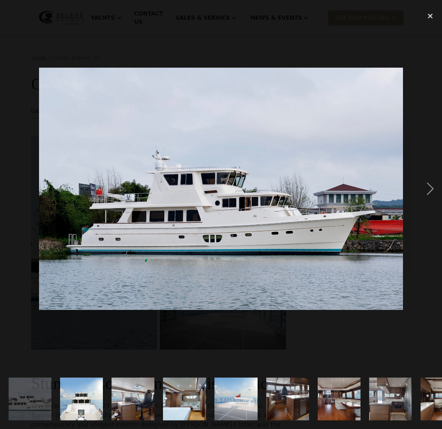
click at [98, 411] on img "show item 2 of 22" at bounding box center [81, 399] width 43 height 64
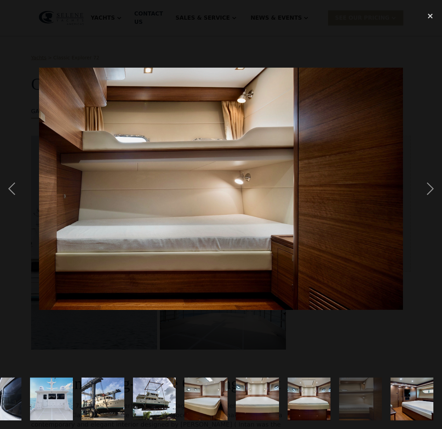
scroll to position [0, 700]
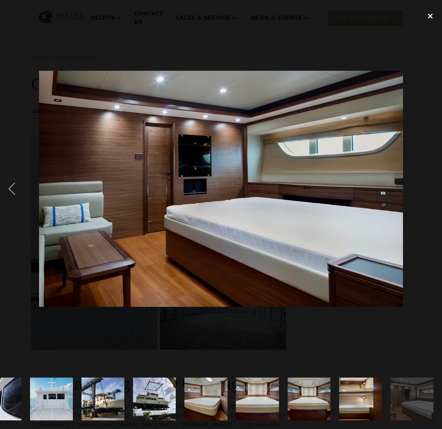
click at [431, 16] on div "close lightbox" at bounding box center [430, 16] width 23 height 15
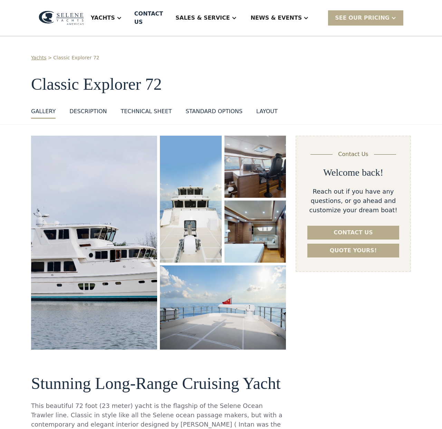
scroll to position [0, 0]
click at [220, 107] on div "standard options" at bounding box center [214, 111] width 57 height 8
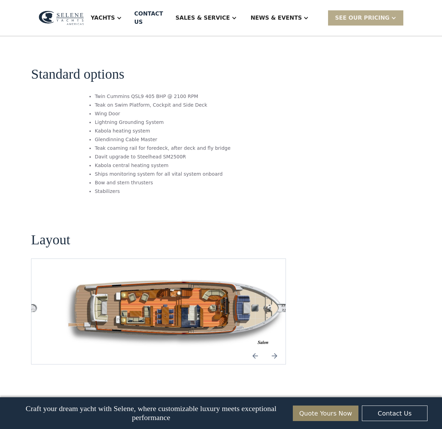
scroll to position [763, 0]
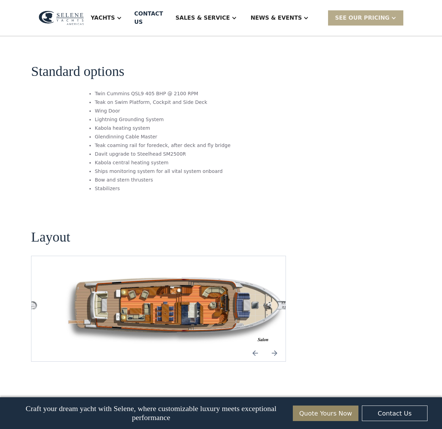
click at [276, 345] on img "Next slide" at bounding box center [274, 353] width 17 height 17
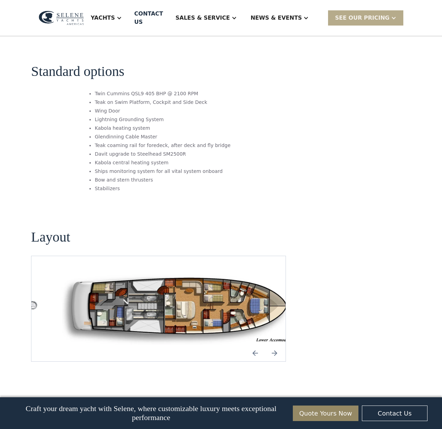
click at [178, 278] on img "open lightbox" at bounding box center [180, 309] width 243 height 72
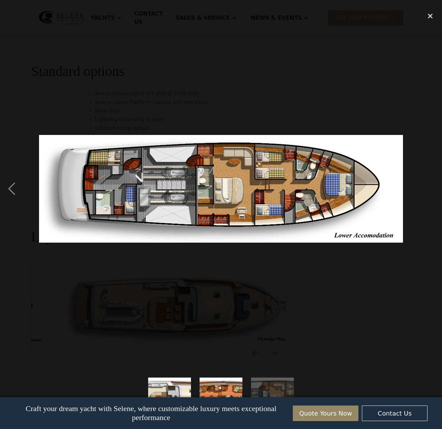
click at [236, 211] on img at bounding box center [221, 189] width 364 height 108
click at [427, 17] on div "close lightbox" at bounding box center [430, 16] width 23 height 15
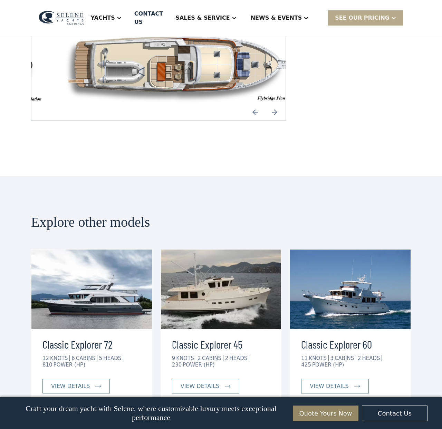
scroll to position [1054, 0]
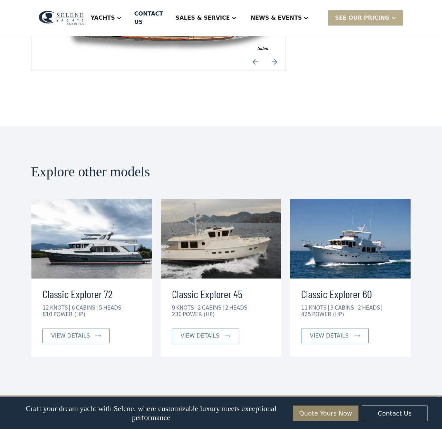
click at [200, 339] on div "Explore other models Classic Explorer 72 12 KNOTS 6 CABINS 5 HEADS 810 POWER (H…" at bounding box center [221, 261] width 442 height 270
click at [348, 241] on img at bounding box center [350, 238] width 121 height 79
click at [352, 220] on img at bounding box center [350, 238] width 121 height 79
click at [334, 332] on div "view details" at bounding box center [329, 336] width 39 height 8
click at [281, 315] on div "Classic Explorer 45 9 KNOTS 2 CABINS 2 HEADS 230 POWER (HP) view details" at bounding box center [221, 278] width 121 height 159
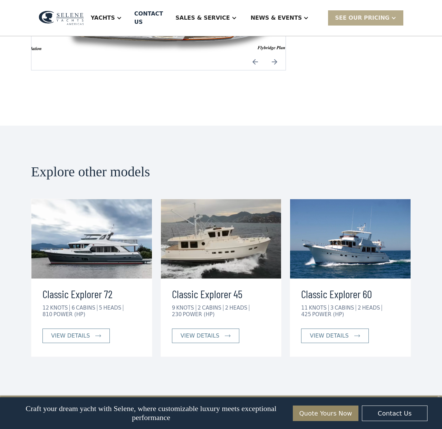
click at [82, 199] on img at bounding box center [91, 238] width 121 height 79
click at [26, 261] on div "Explore other models Classic Explorer 72 12 KNOTS 6 CABINS 5 HEADS 810 POWER (H…" at bounding box center [221, 261] width 442 height 270
click at [106, 218] on img at bounding box center [91, 238] width 121 height 79
click at [87, 332] on div "view details" at bounding box center [70, 336] width 39 height 8
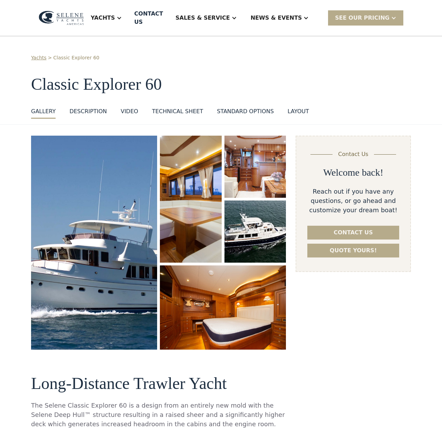
click at [91, 107] on div "DESCRIPTION" at bounding box center [87, 111] width 37 height 8
click at [110, 224] on img "open lightbox" at bounding box center [94, 243] width 132 height 224
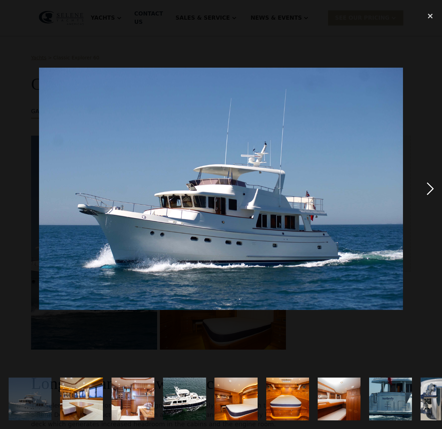
click at [429, 192] on div "next image" at bounding box center [430, 189] width 23 height 361
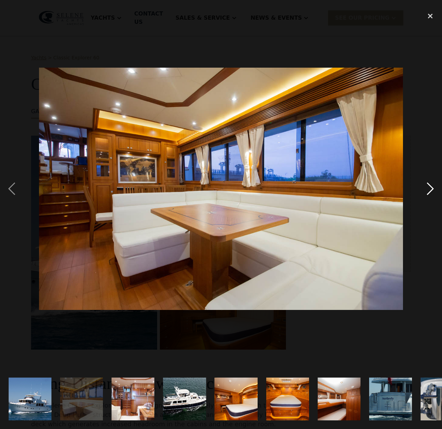
click at [429, 192] on div "next image" at bounding box center [430, 189] width 23 height 361
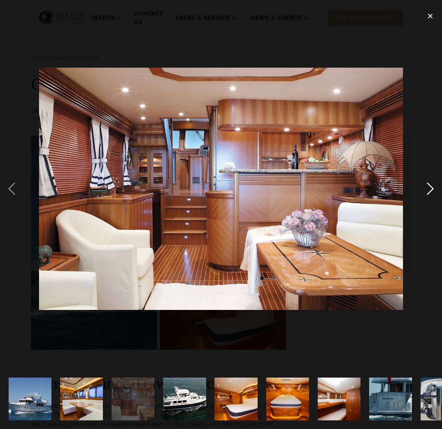
click at [429, 192] on div "next image" at bounding box center [430, 189] width 23 height 361
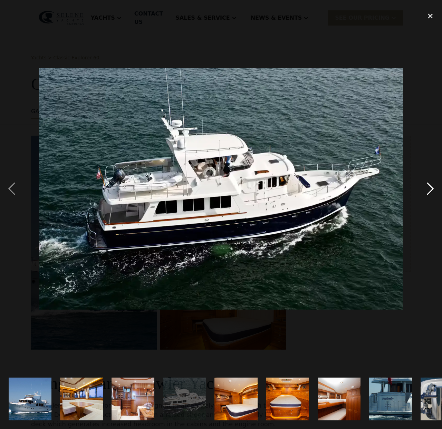
click at [429, 192] on div "next image" at bounding box center [430, 189] width 23 height 361
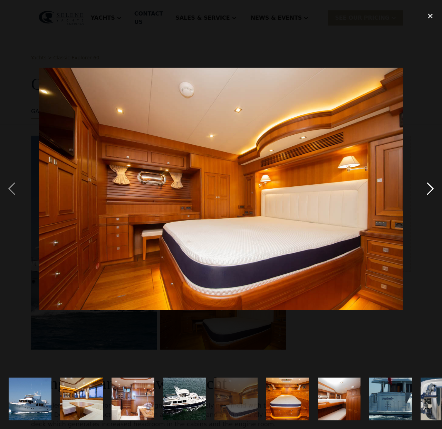
click at [429, 192] on div "next image" at bounding box center [430, 189] width 23 height 361
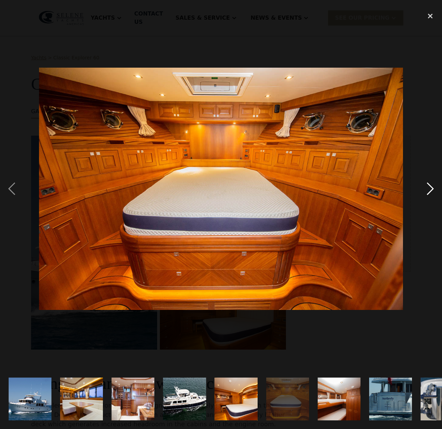
click at [429, 192] on div "next image" at bounding box center [430, 189] width 23 height 361
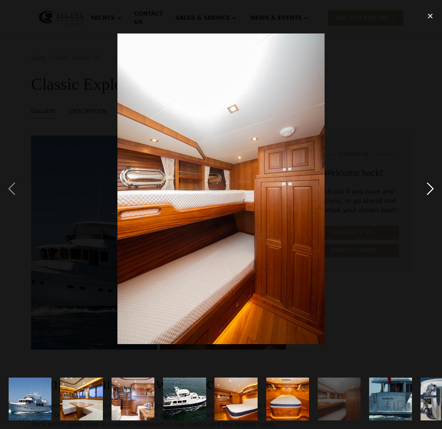
click at [429, 192] on div "next image" at bounding box center [430, 189] width 23 height 361
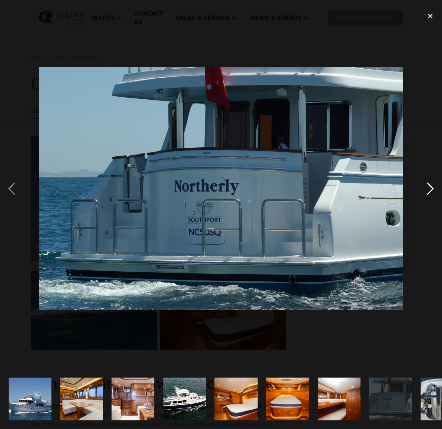
click at [429, 191] on div "next image" at bounding box center [430, 189] width 23 height 361
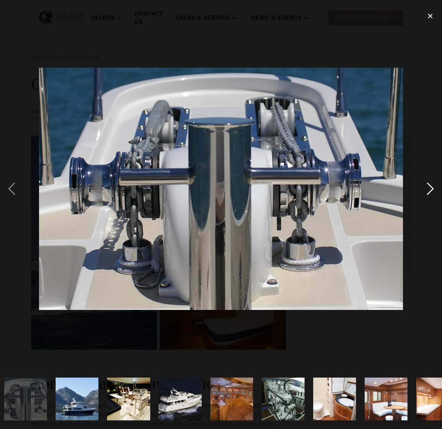
scroll to position [0, 416]
click at [429, 191] on div "next image" at bounding box center [430, 189] width 23 height 361
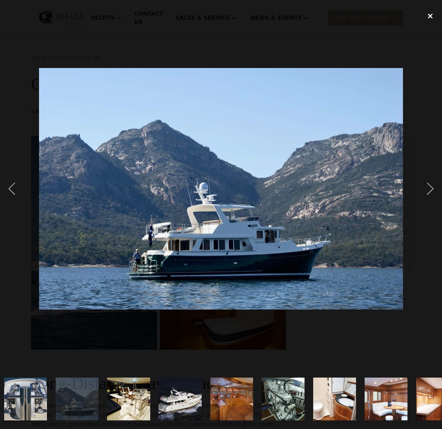
click at [429, 17] on div "close lightbox" at bounding box center [430, 16] width 23 height 15
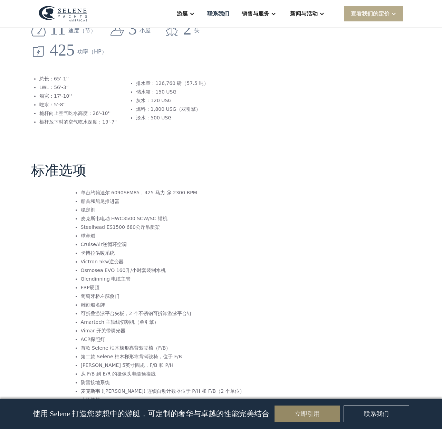
scroll to position [879, 0]
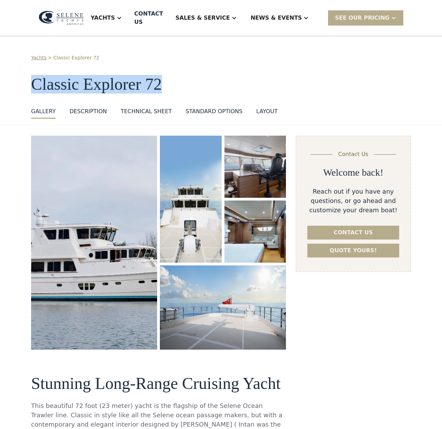
drag, startPoint x: 161, startPoint y: 78, endPoint x: 30, endPoint y: 75, distance: 130.6
click at [30, 75] on div "Yachts > Classic Explorer 72 Classic Explorer 72 GALLERY GALLERY VIRTUAL TOUR D…" at bounding box center [221, 80] width 442 height 88
copy h1 "Classic Explorer 72"
